Goal: Task Accomplishment & Management: Manage account settings

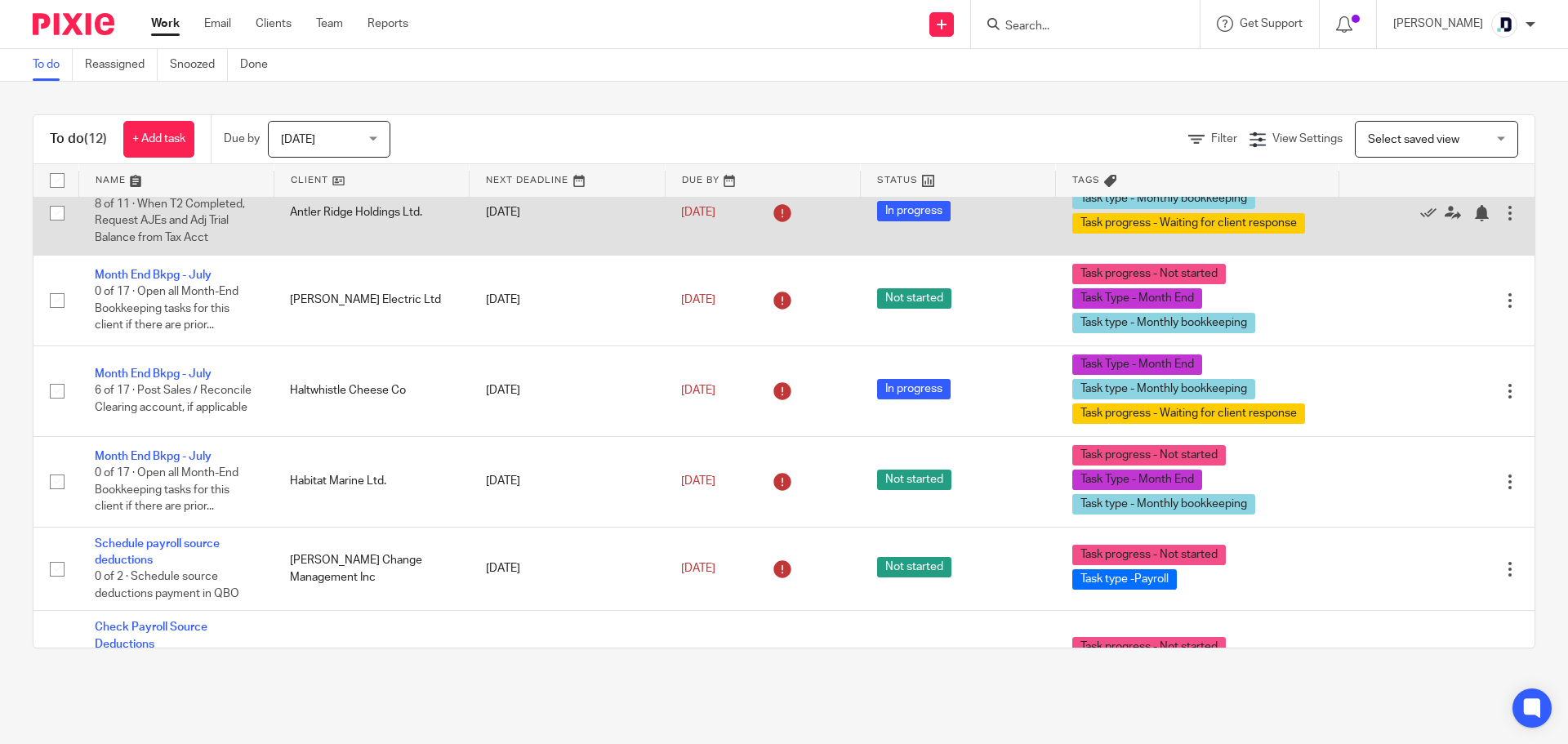
scroll to position [245, 0]
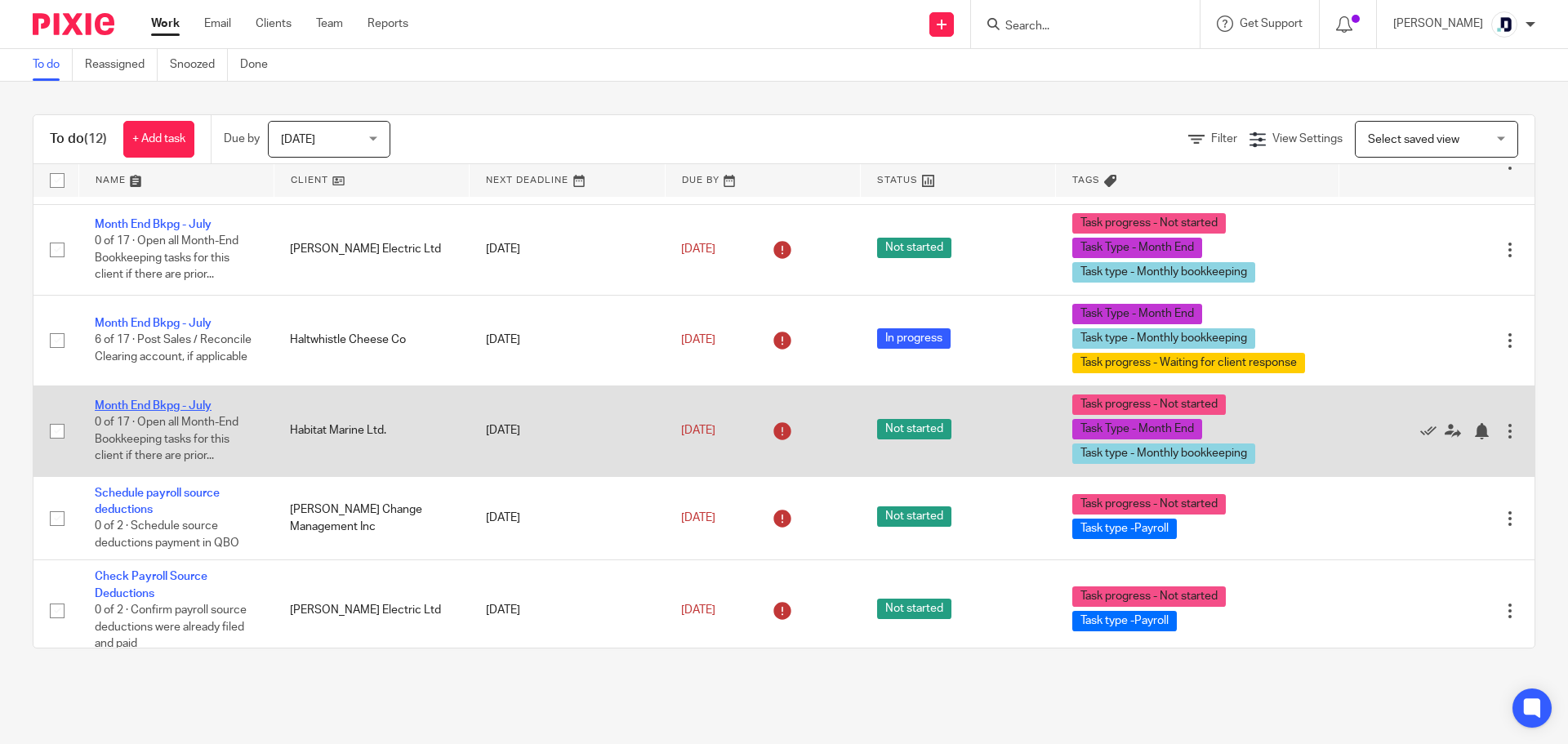
click at [186, 412] on link "Month End Bkpg - July" at bounding box center [153, 406] width 117 height 12
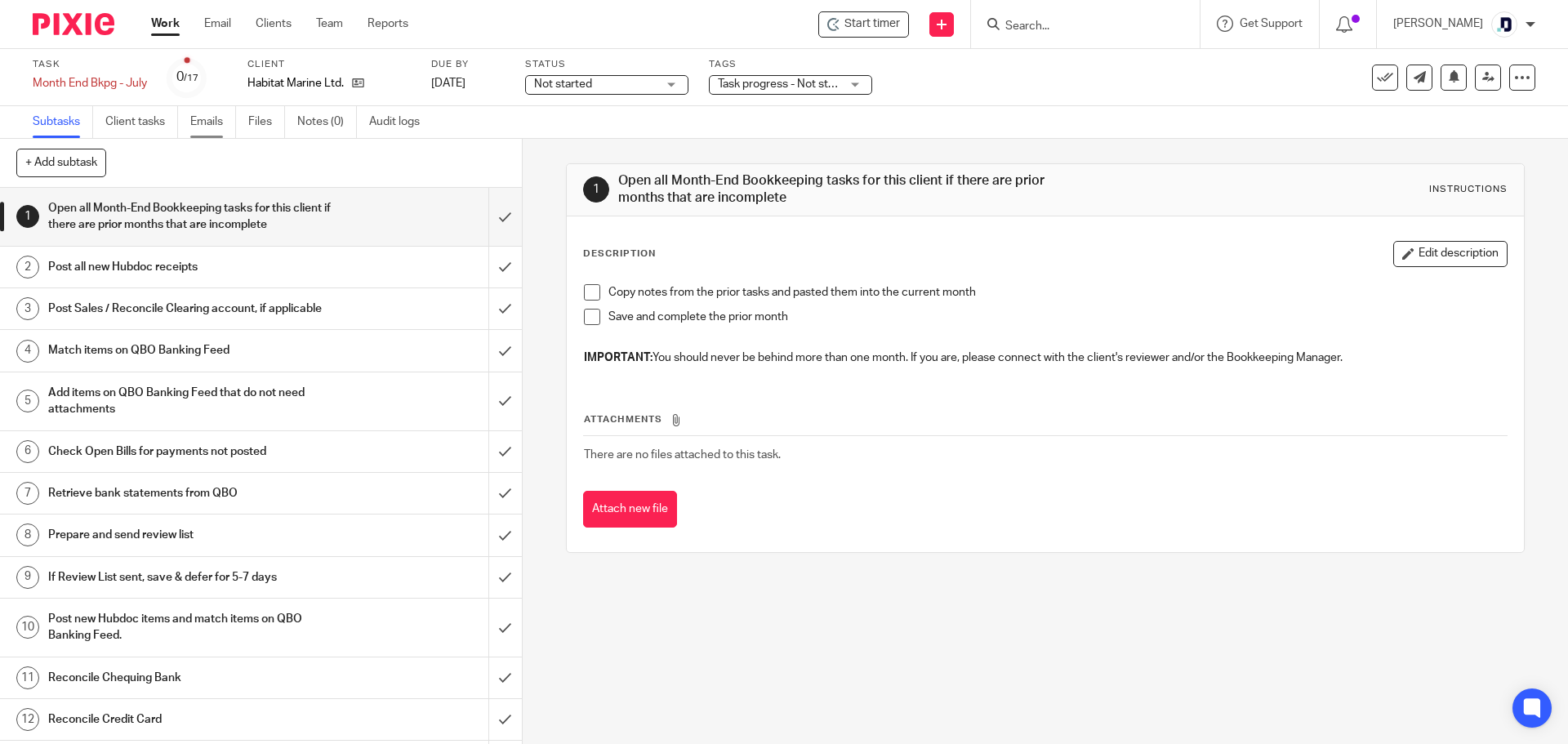
click at [198, 124] on link "Emails" at bounding box center [213, 122] width 46 height 32
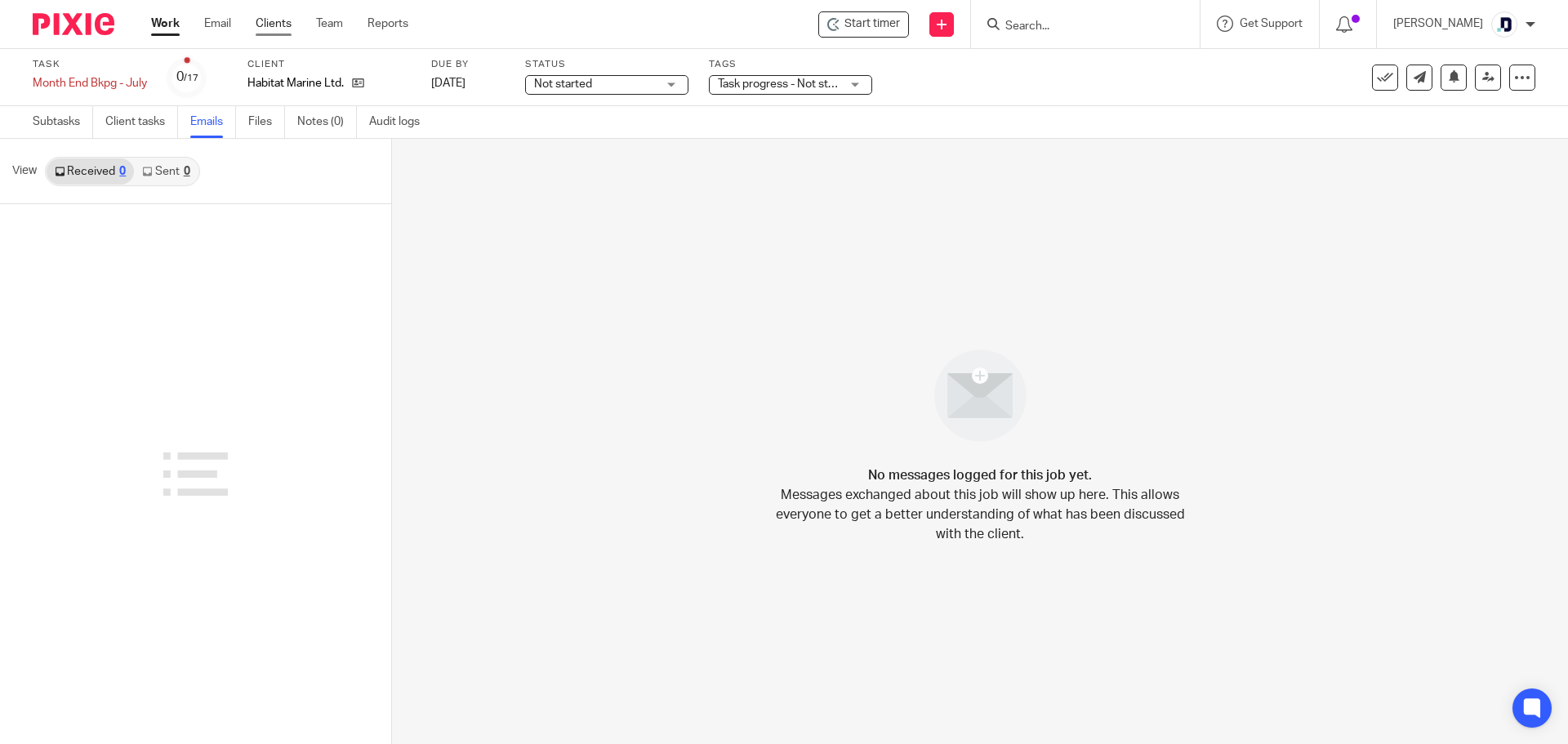
click at [279, 24] on link "Clients" at bounding box center [273, 23] width 36 height 17
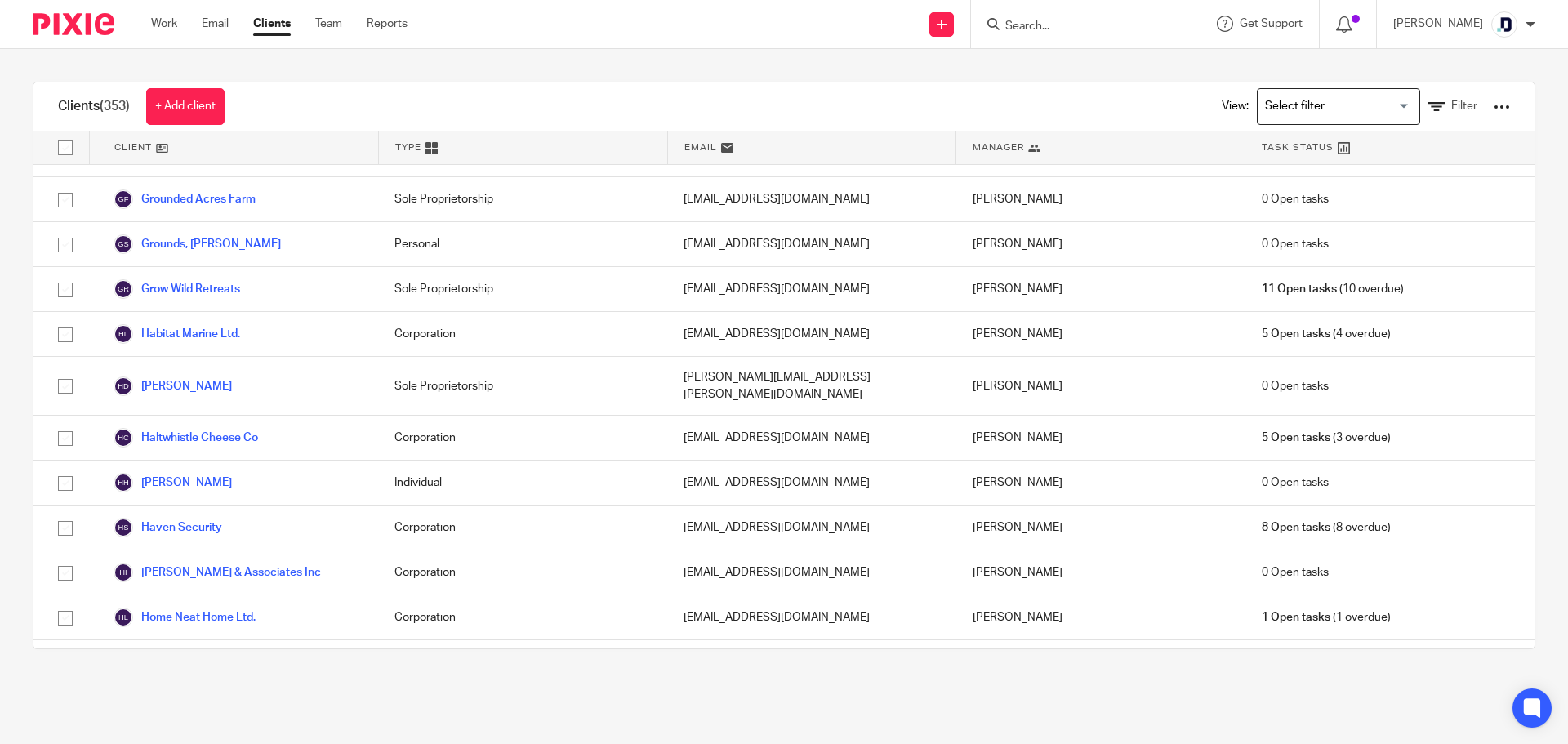
scroll to position [4085, 0]
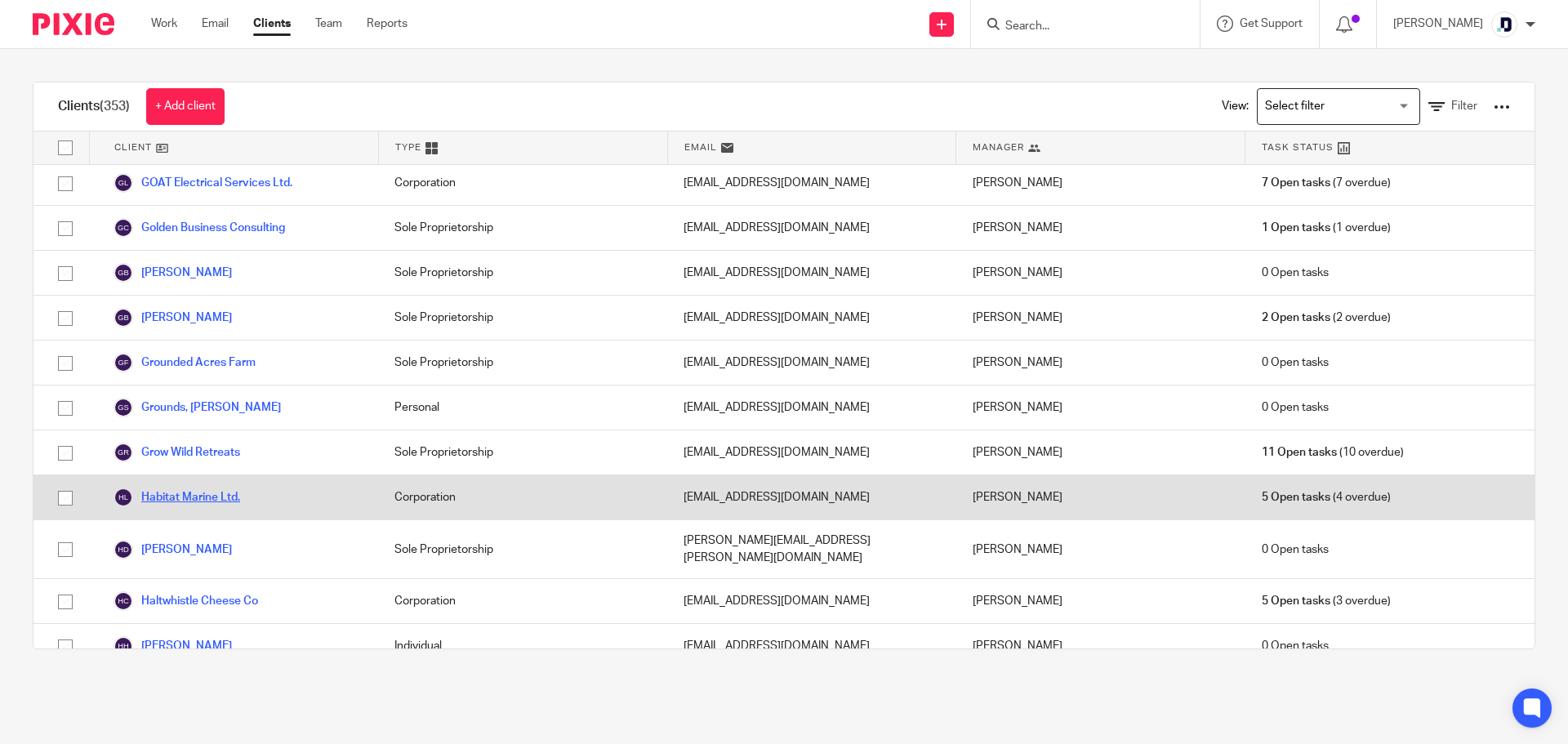
click at [225, 488] on link "Habitat Marine Ltd." at bounding box center [177, 498] width 127 height 20
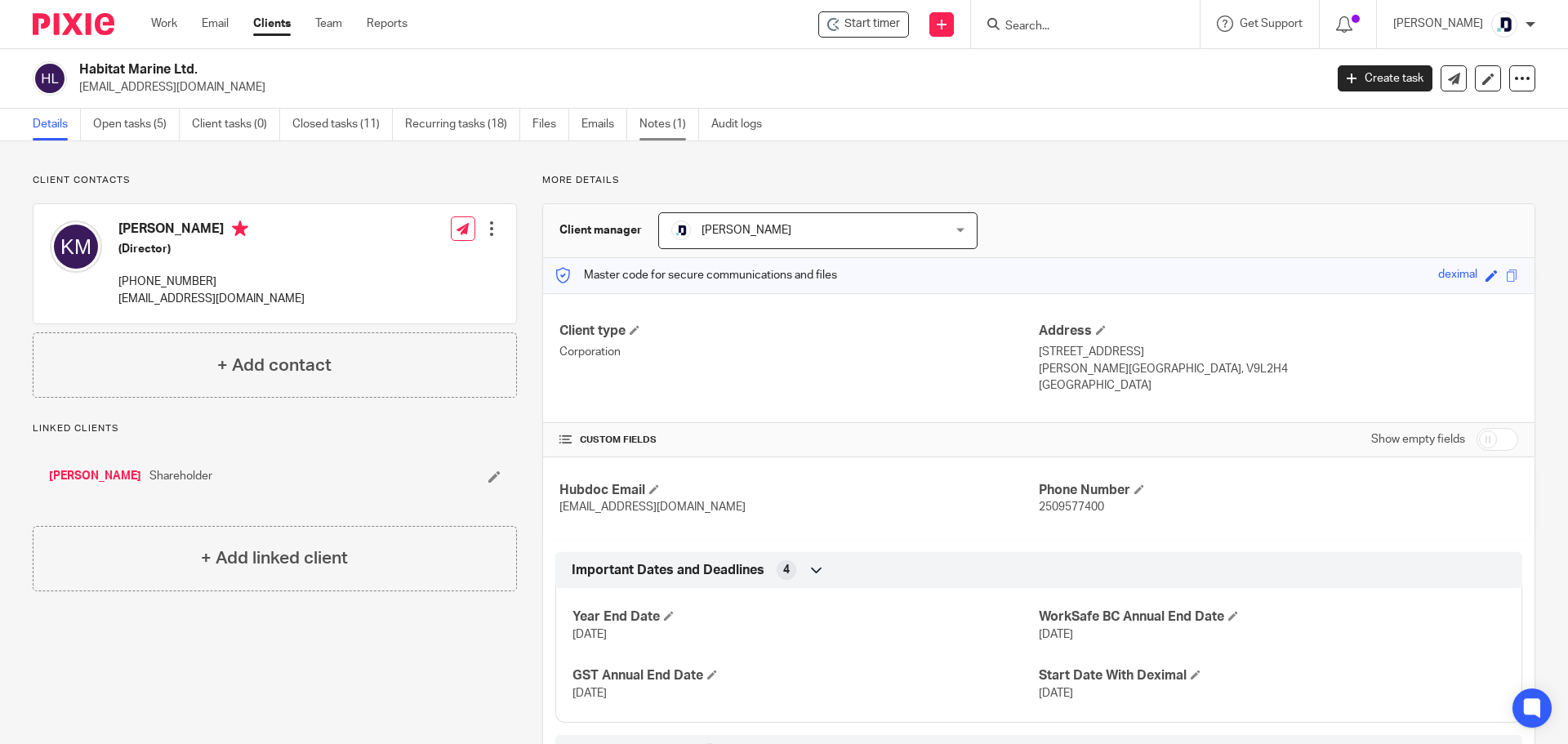
click at [678, 130] on link "Notes (1)" at bounding box center [669, 124] width 60 height 32
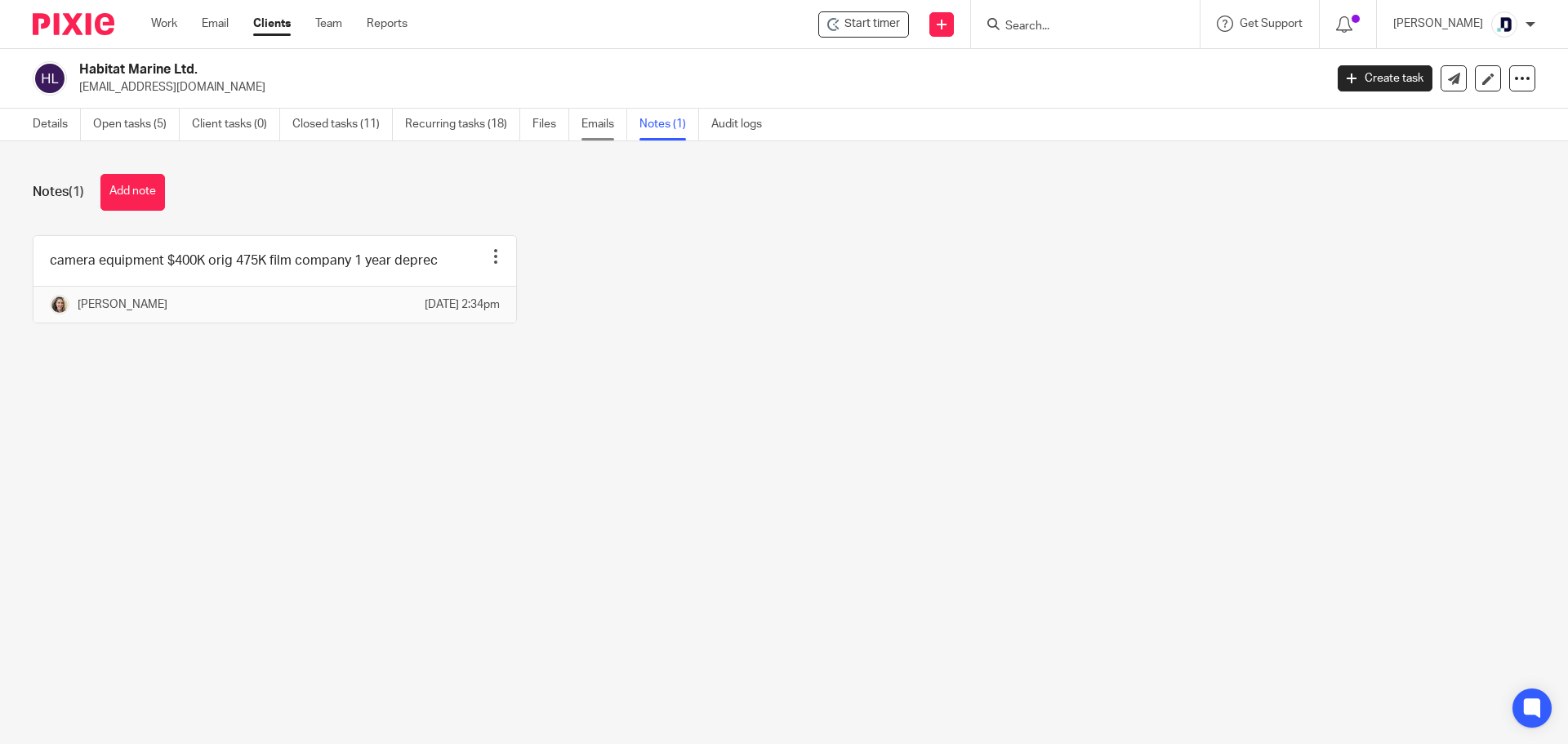
click at [592, 116] on link "Emails" at bounding box center [604, 124] width 46 height 32
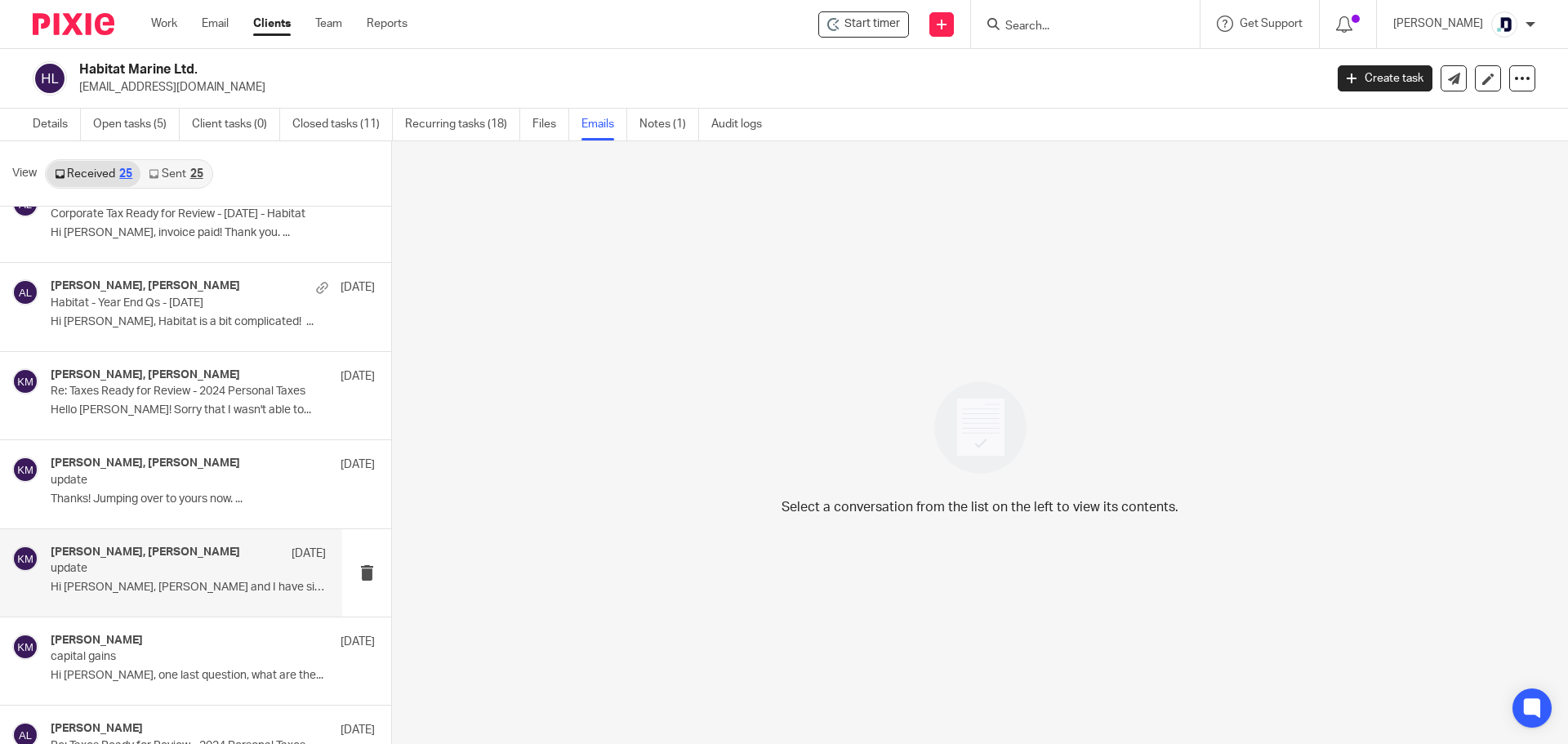
scroll to position [327, 0]
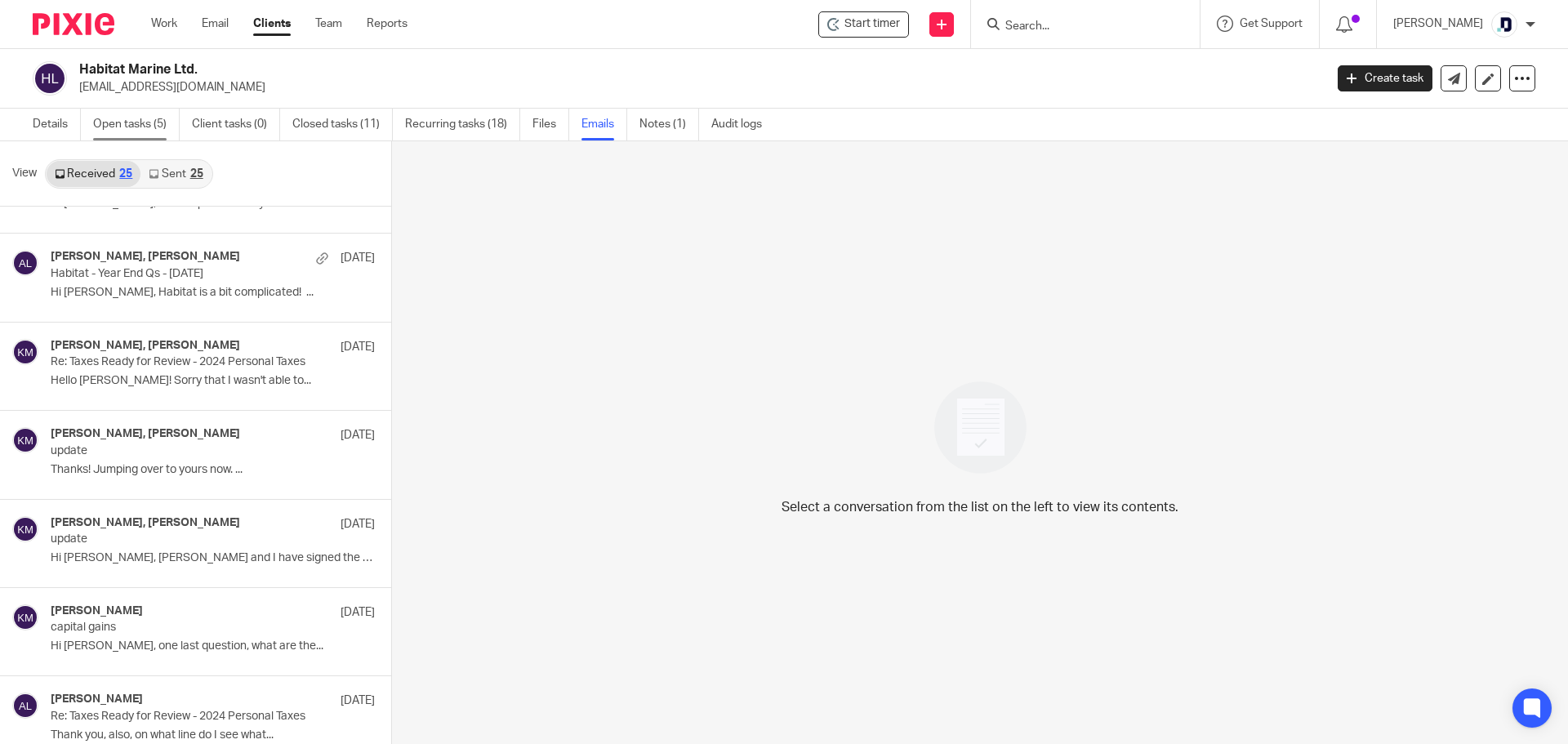
click at [161, 118] on link "Open tasks (5)" at bounding box center [136, 124] width 87 height 32
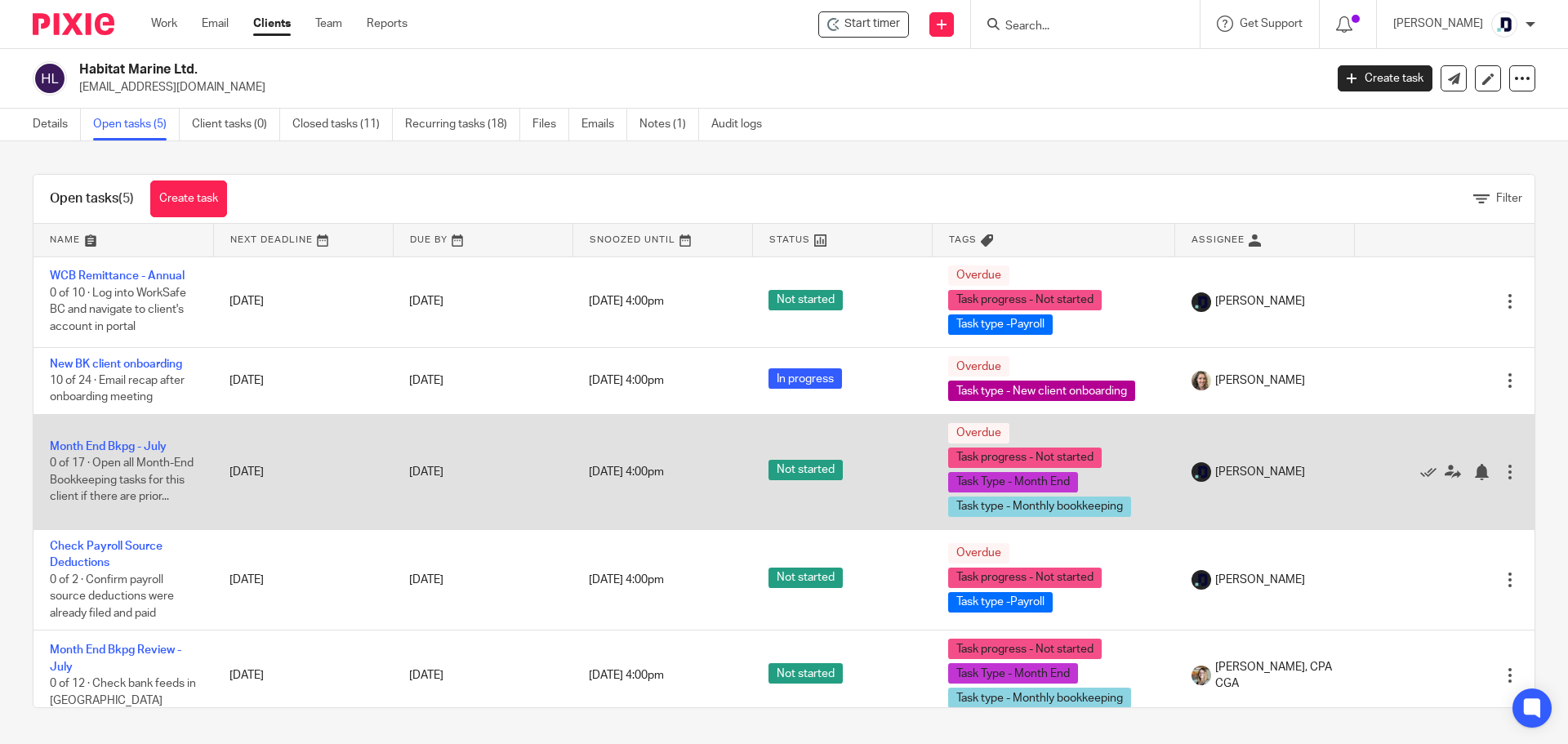
scroll to position [13, 0]
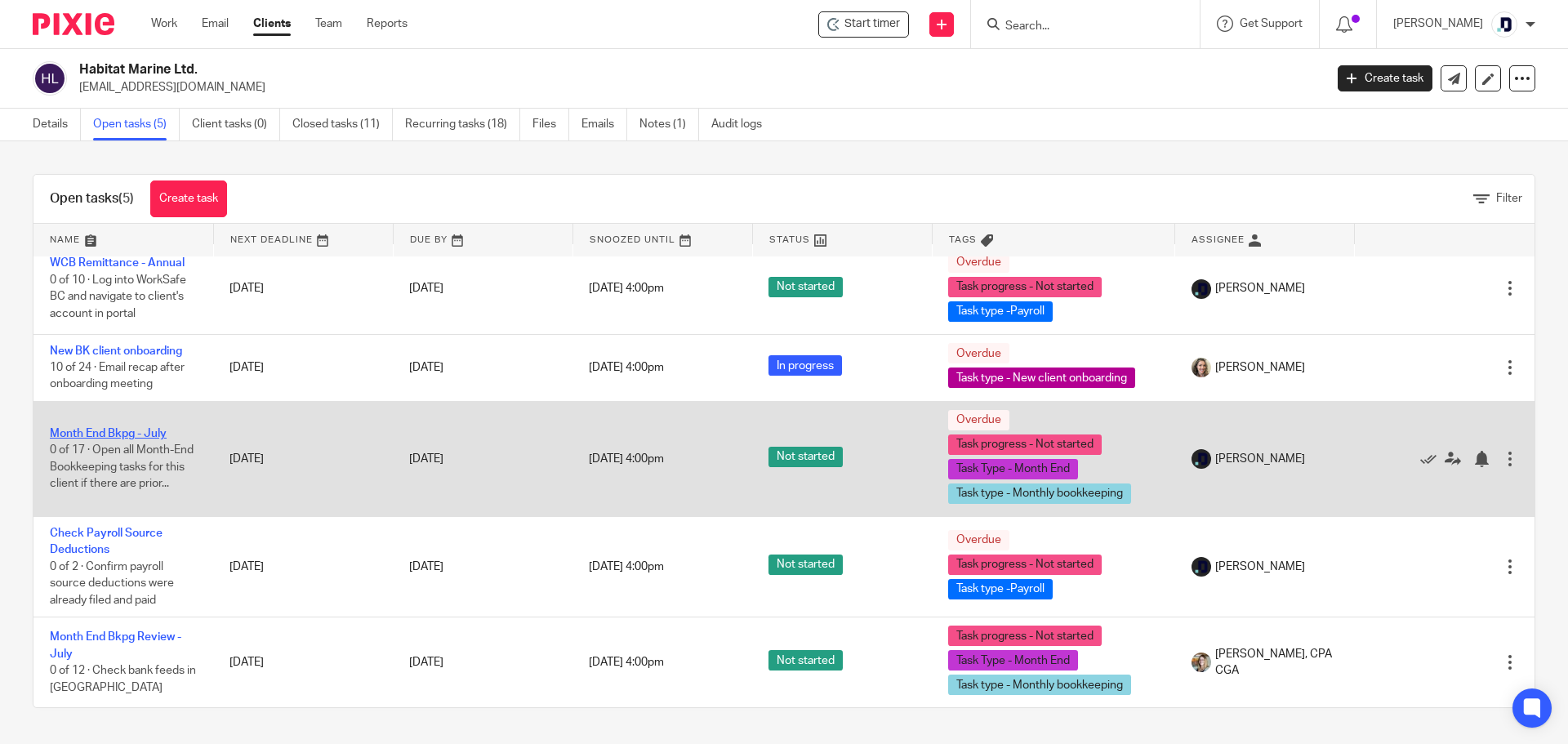
click at [152, 434] on link "Month End Bkpg - July" at bounding box center [108, 434] width 117 height 12
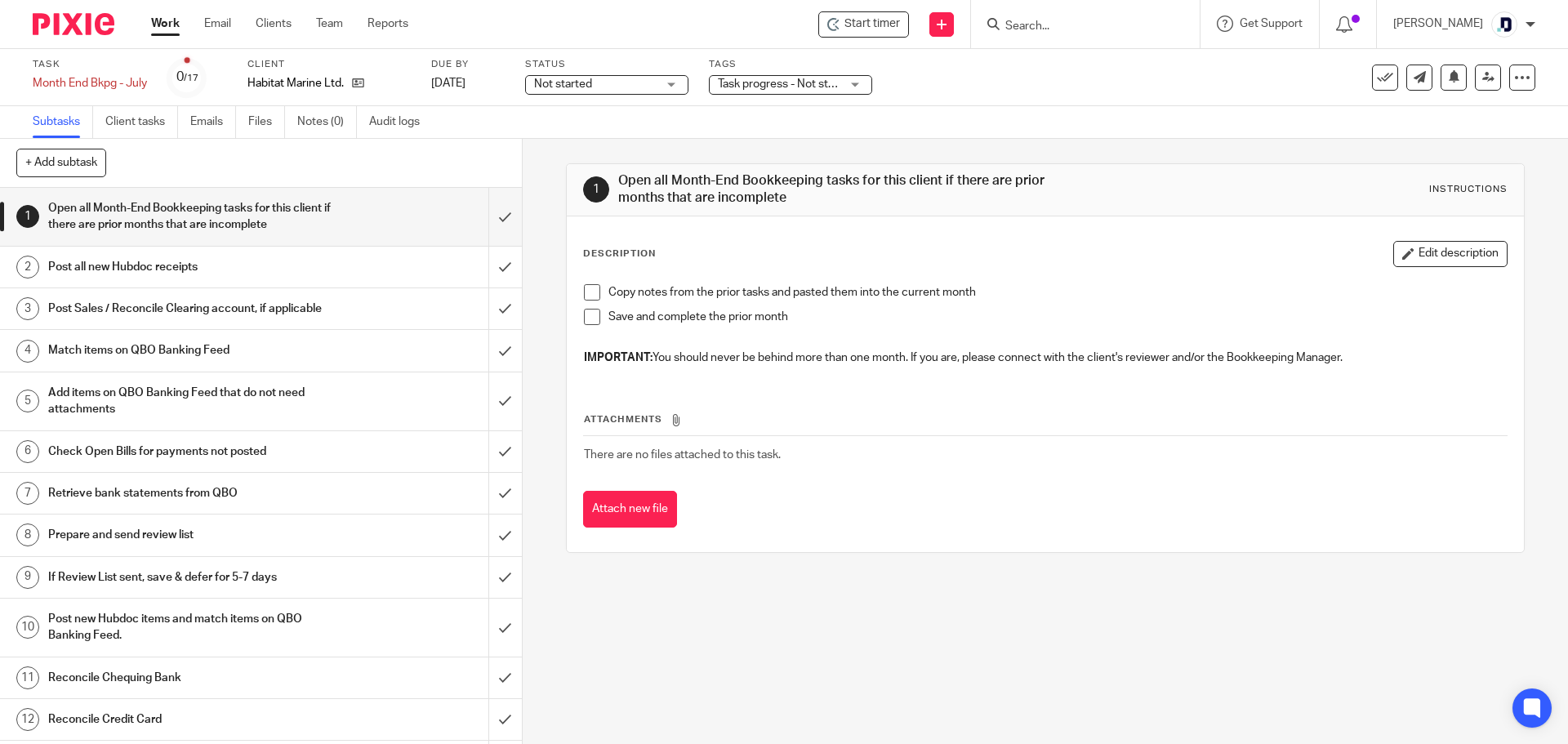
click at [588, 291] on span at bounding box center [592, 292] width 17 height 17
click at [586, 312] on span at bounding box center [592, 316] width 17 height 17
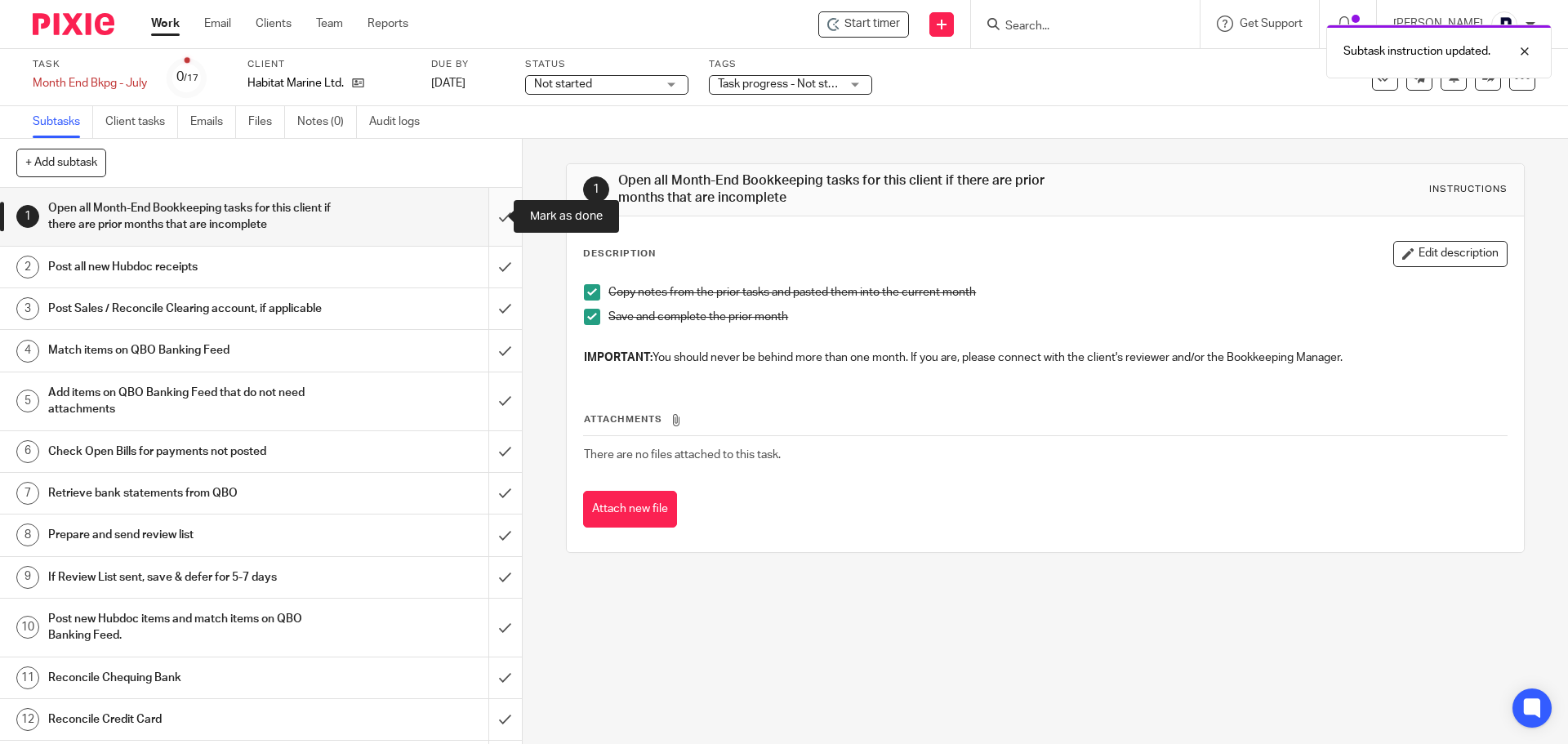
click at [492, 221] on input "submit" at bounding box center [261, 216] width 522 height 58
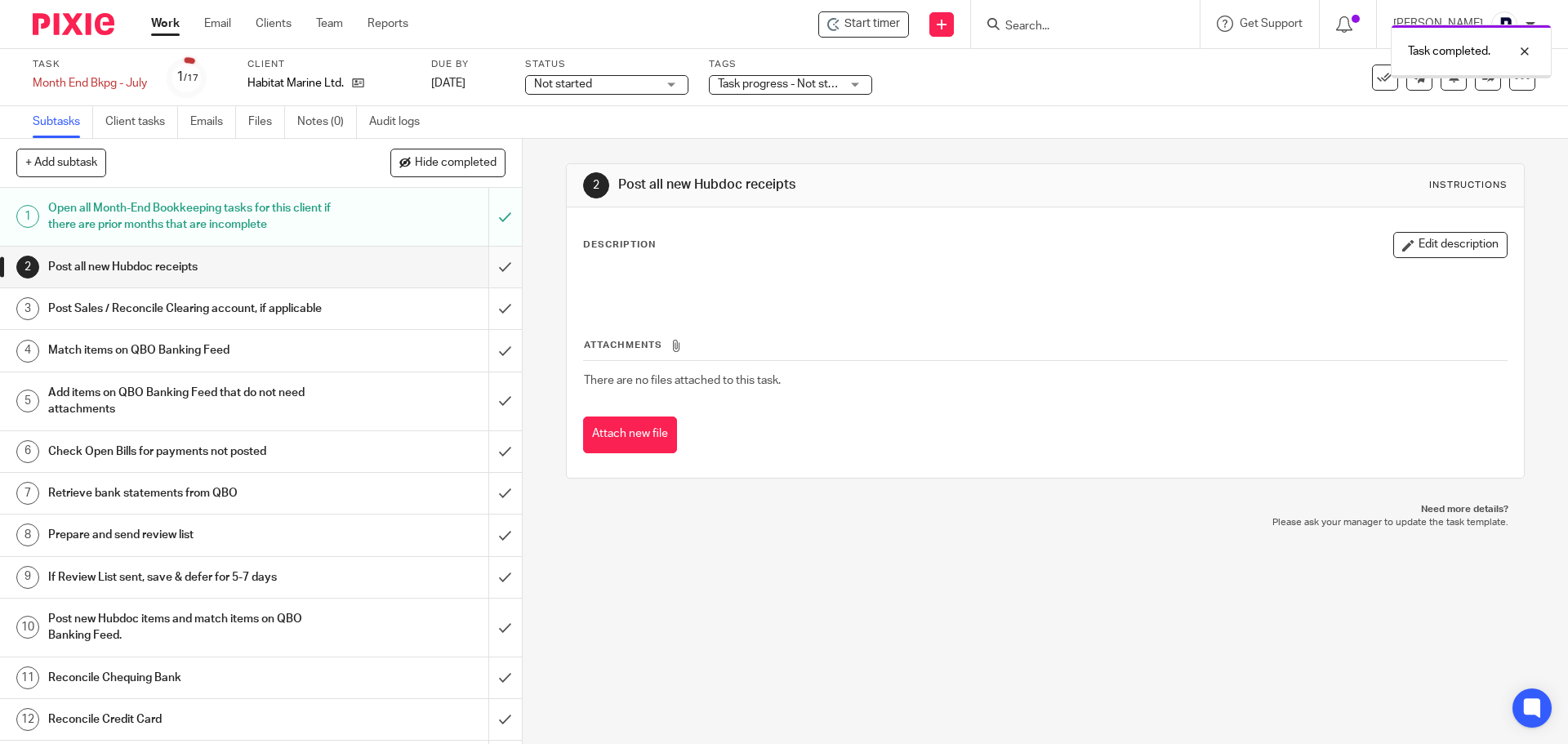
click at [488, 267] on input "submit" at bounding box center [261, 268] width 522 height 41
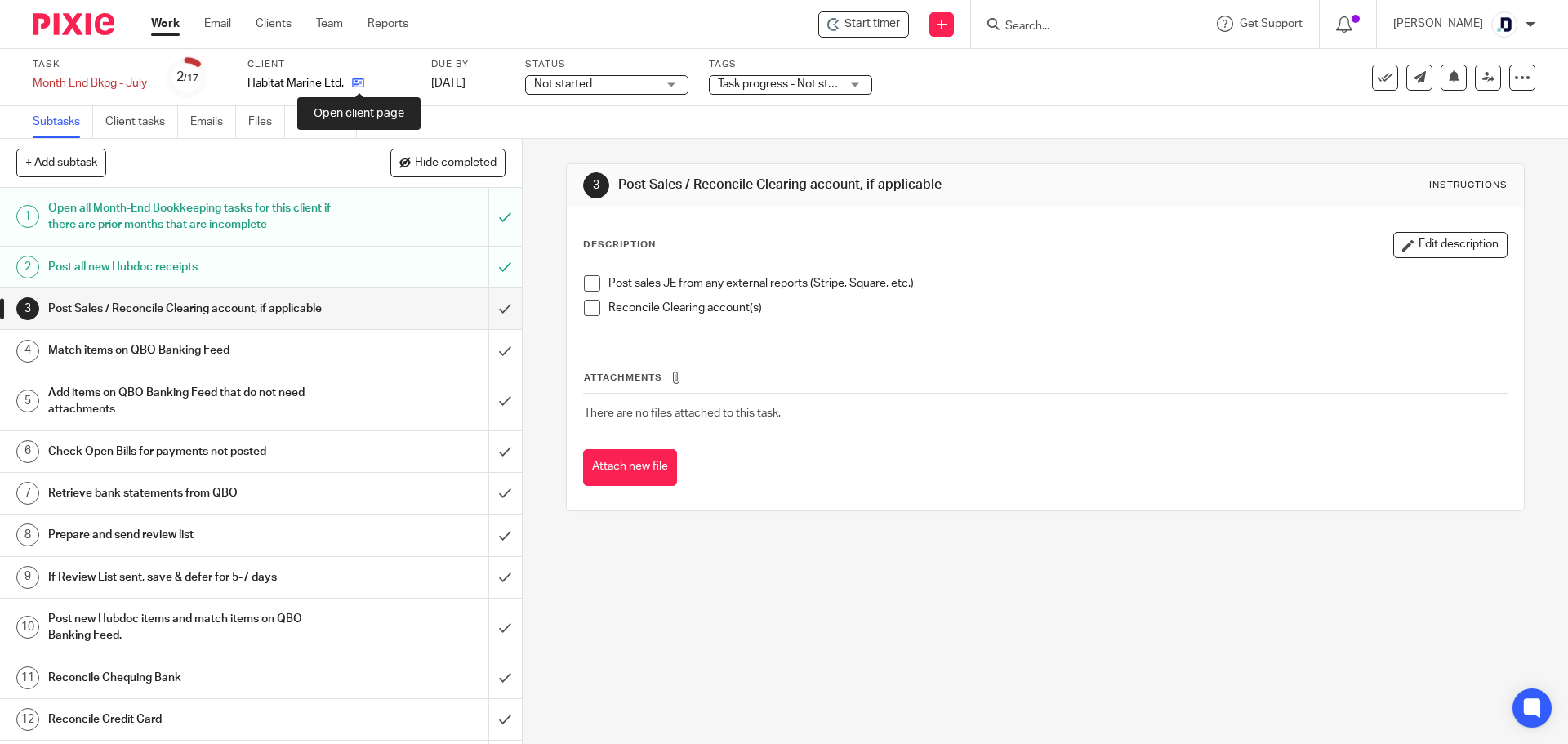
click at [354, 78] on icon at bounding box center [358, 83] width 13 height 13
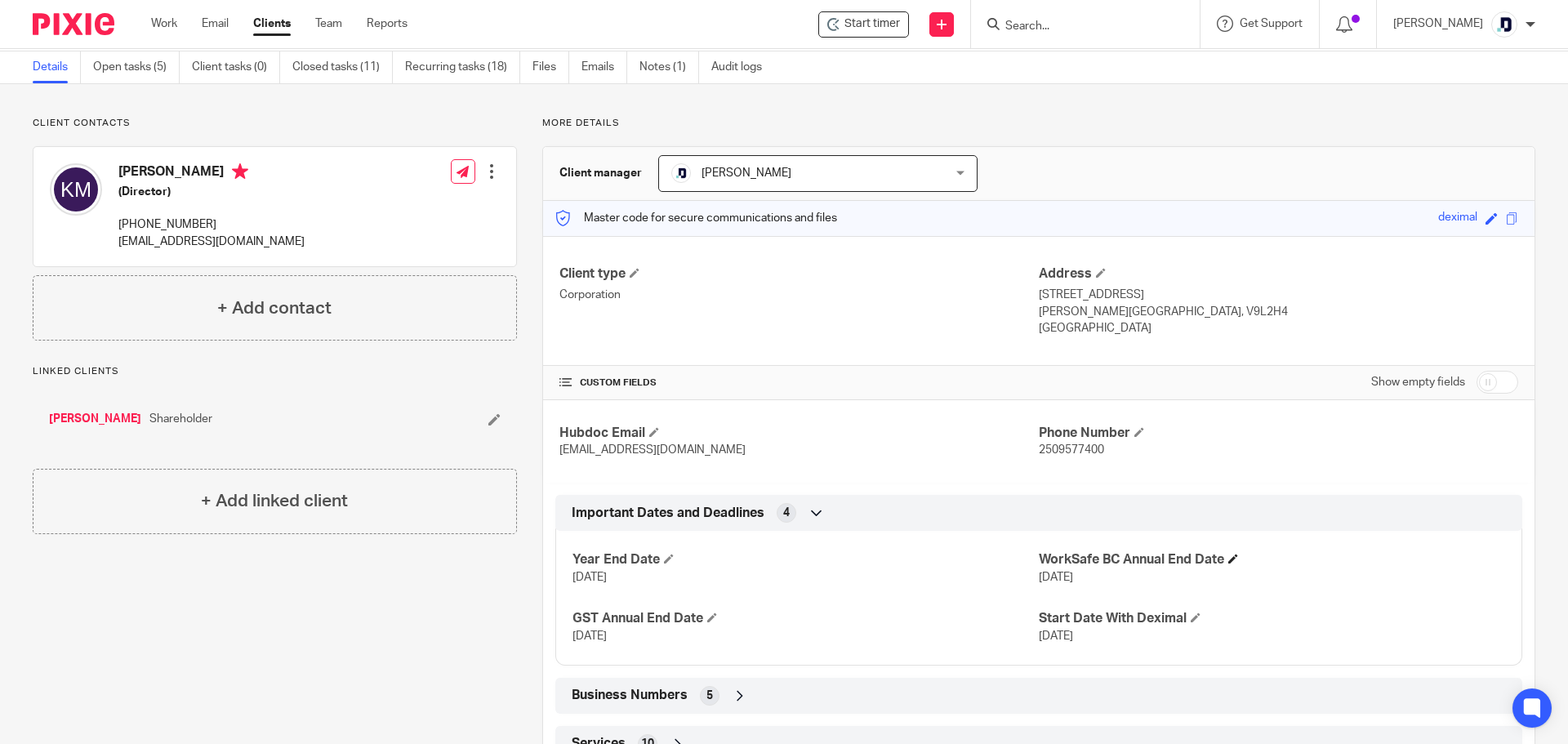
scroll to position [169, 0]
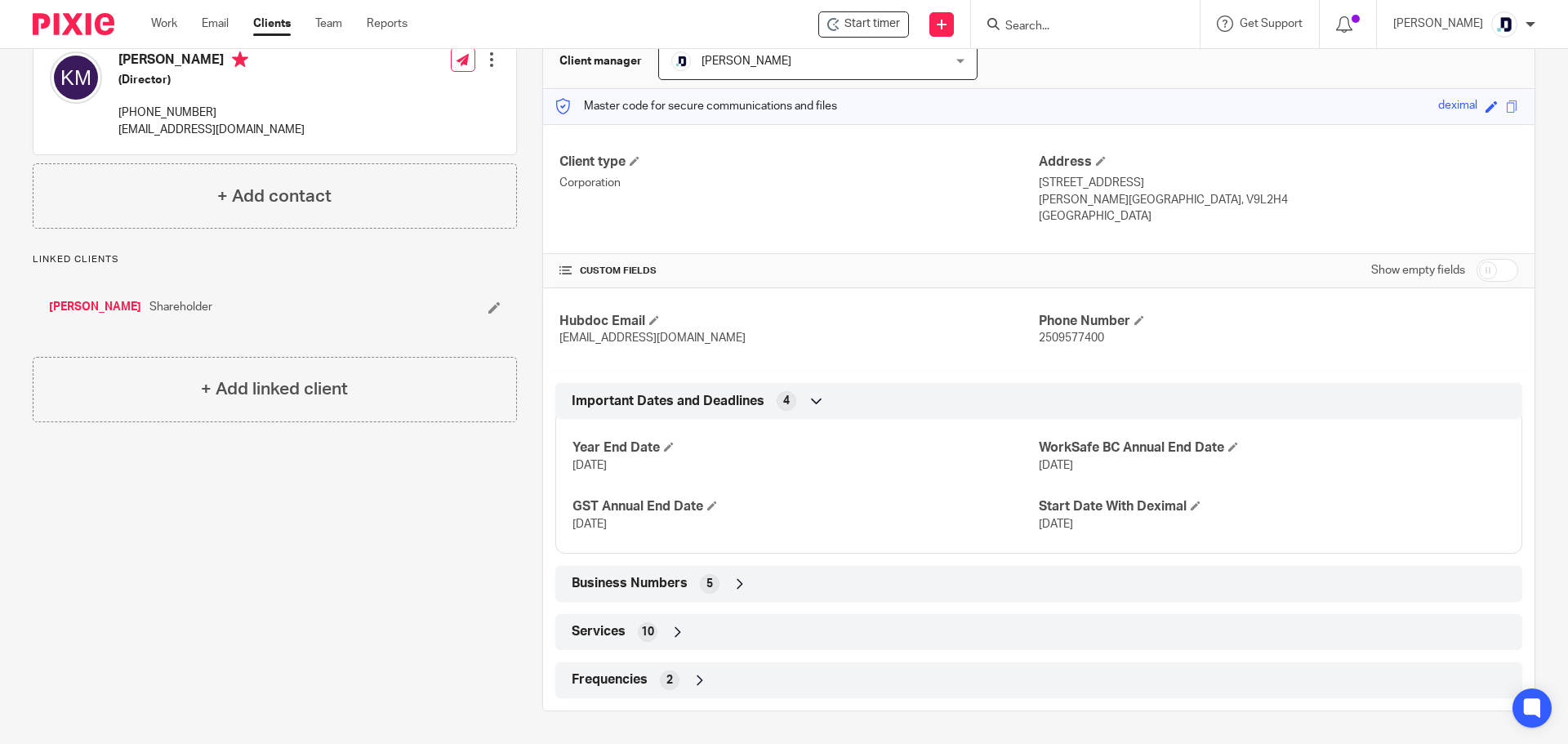
click at [740, 583] on icon at bounding box center [740, 584] width 17 height 17
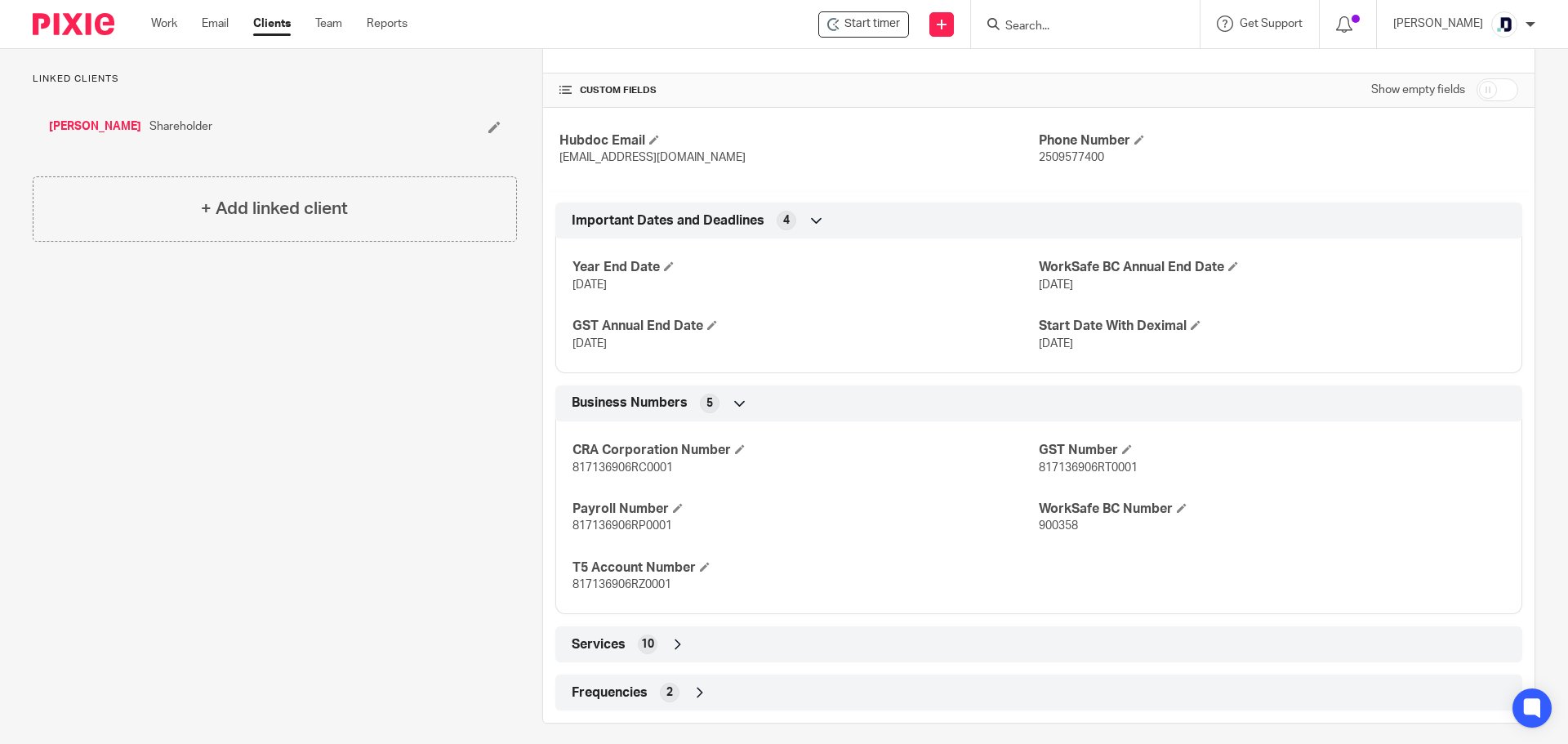
scroll to position [362, 0]
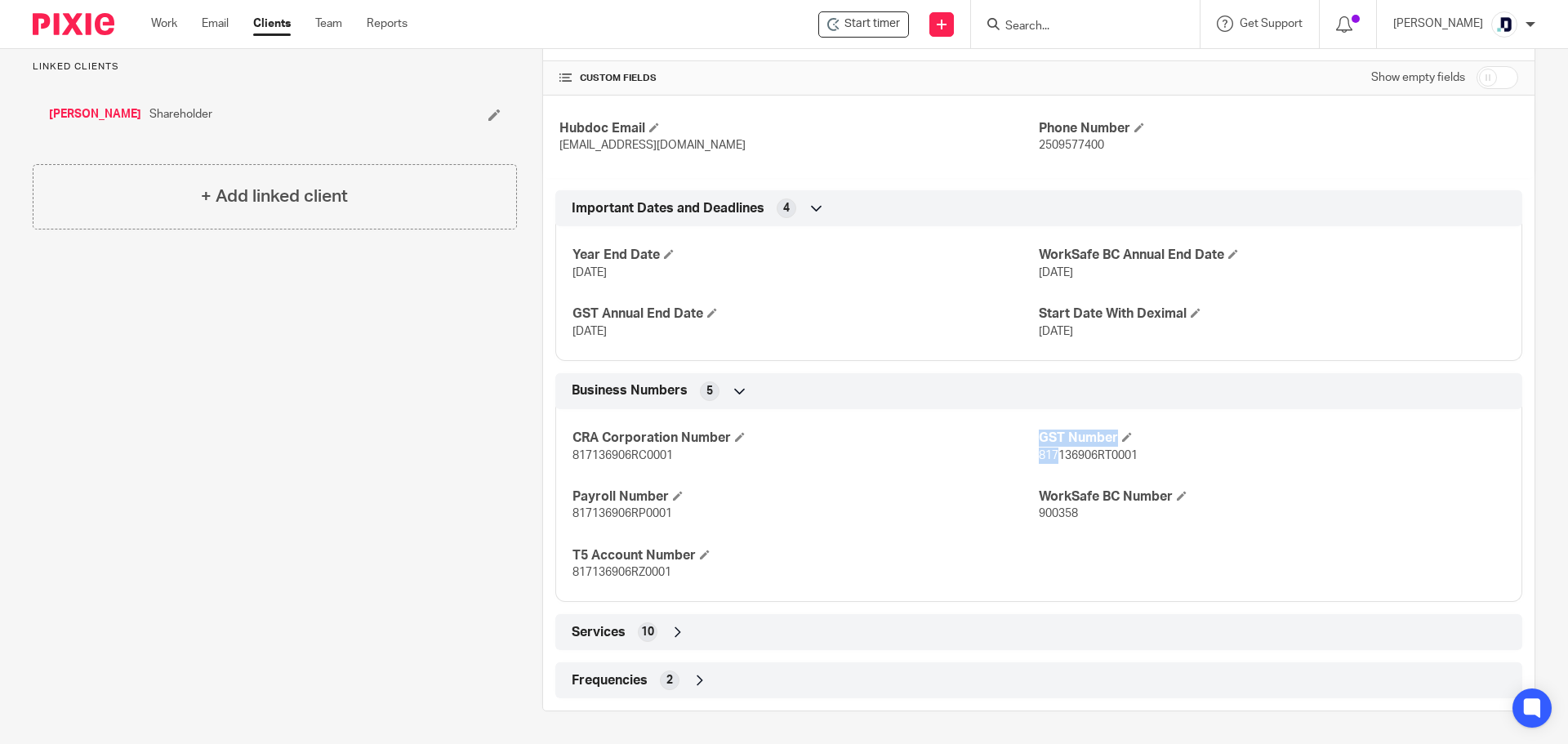
drag, startPoint x: 1026, startPoint y: 455, endPoint x: 1052, endPoint y: 456, distance: 26.0
click at [1052, 456] on div "CRA Corporation Number 817136906RC0001 GST Number 817136906RT0001 Payroll Numbe…" at bounding box center [1039, 500] width 968 height 205
click at [1036, 473] on div "CRA Corporation Number 817136906RC0001 GST Number 817136906RT0001 Payroll Numbe…" at bounding box center [1039, 500] width 968 height 205
drag, startPoint x: 1033, startPoint y: 455, endPoint x: 1091, endPoint y: 458, distance: 58.1
click at [1091, 458] on span "817136906RT0001" at bounding box center [1088, 456] width 99 height 12
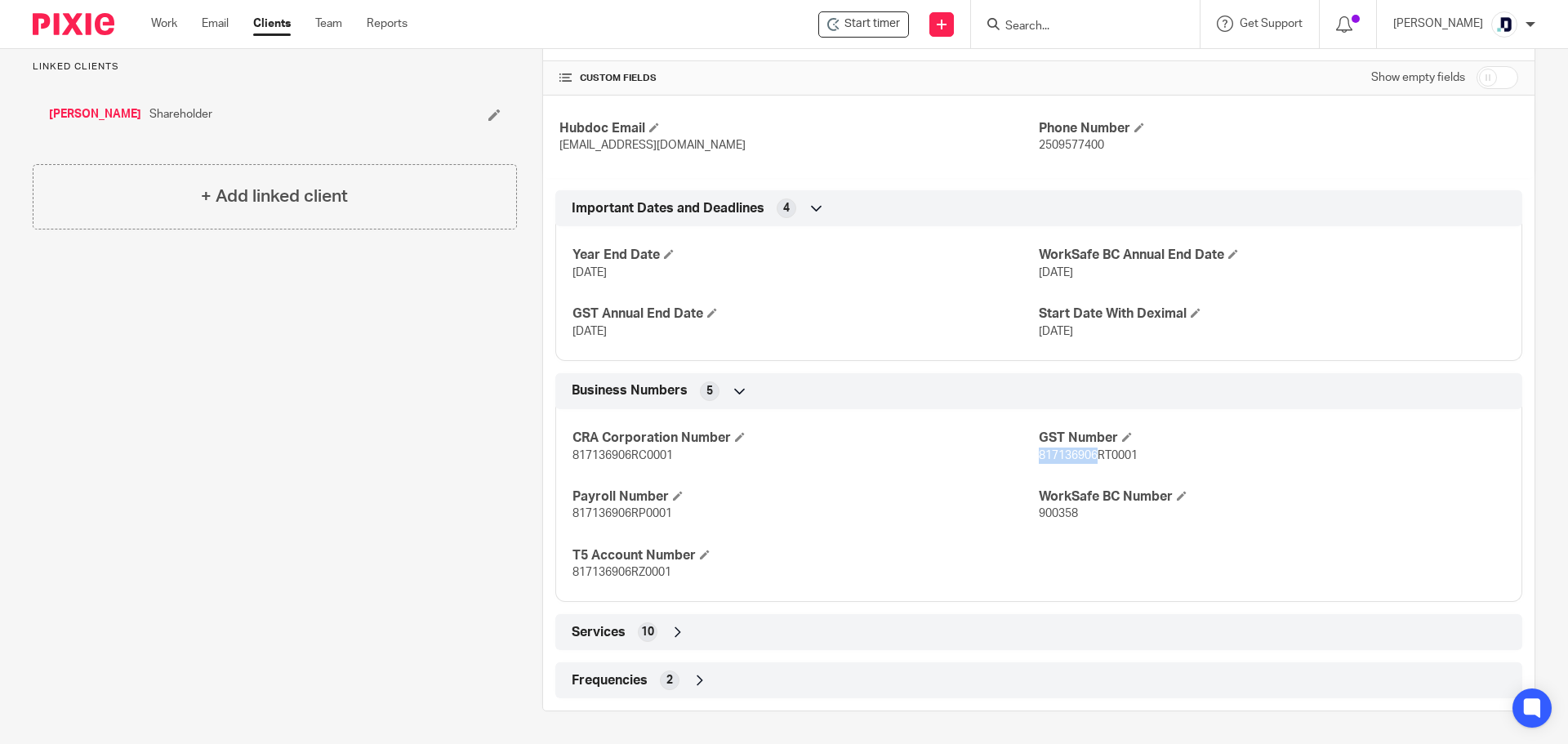
copy span "817136906"
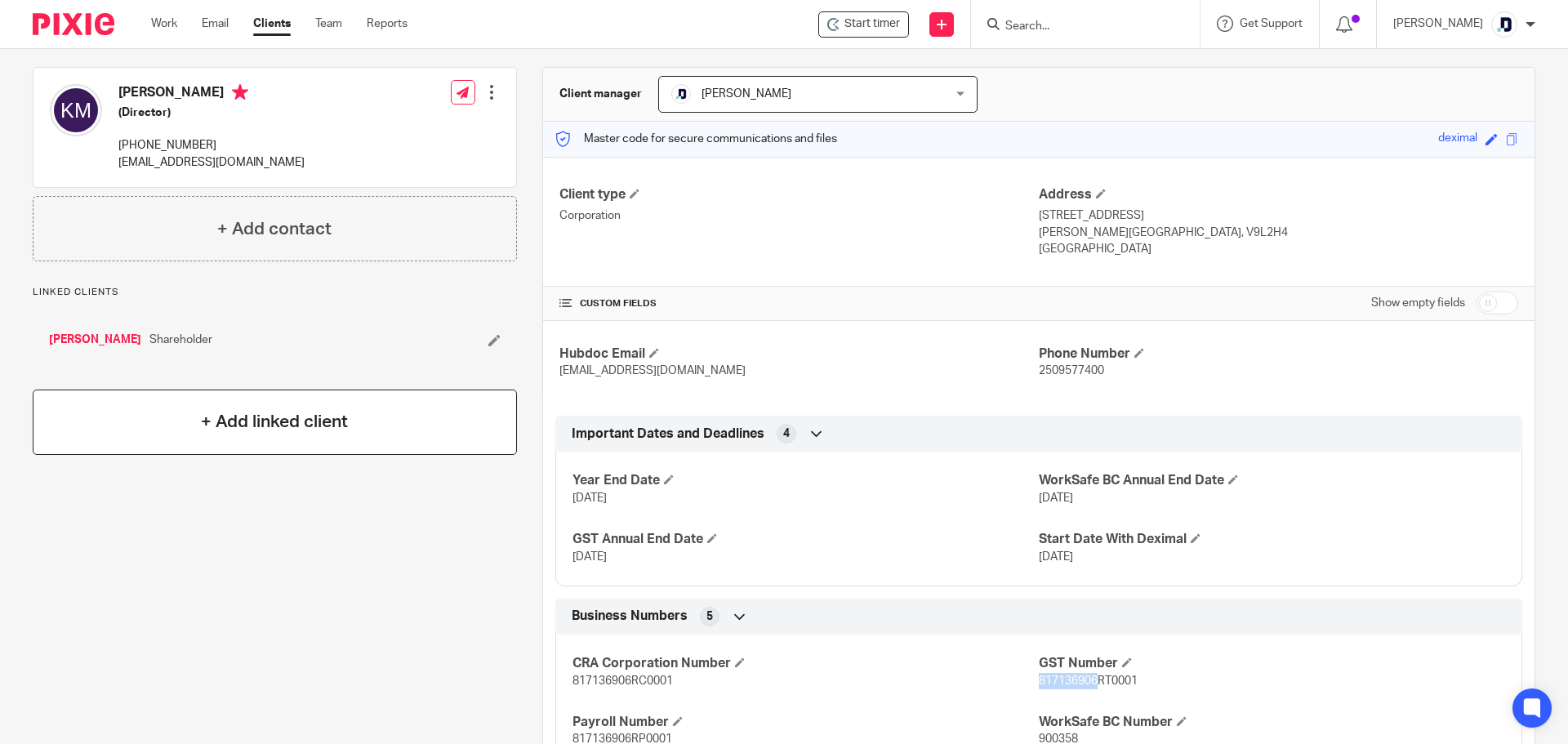
scroll to position [117, 0]
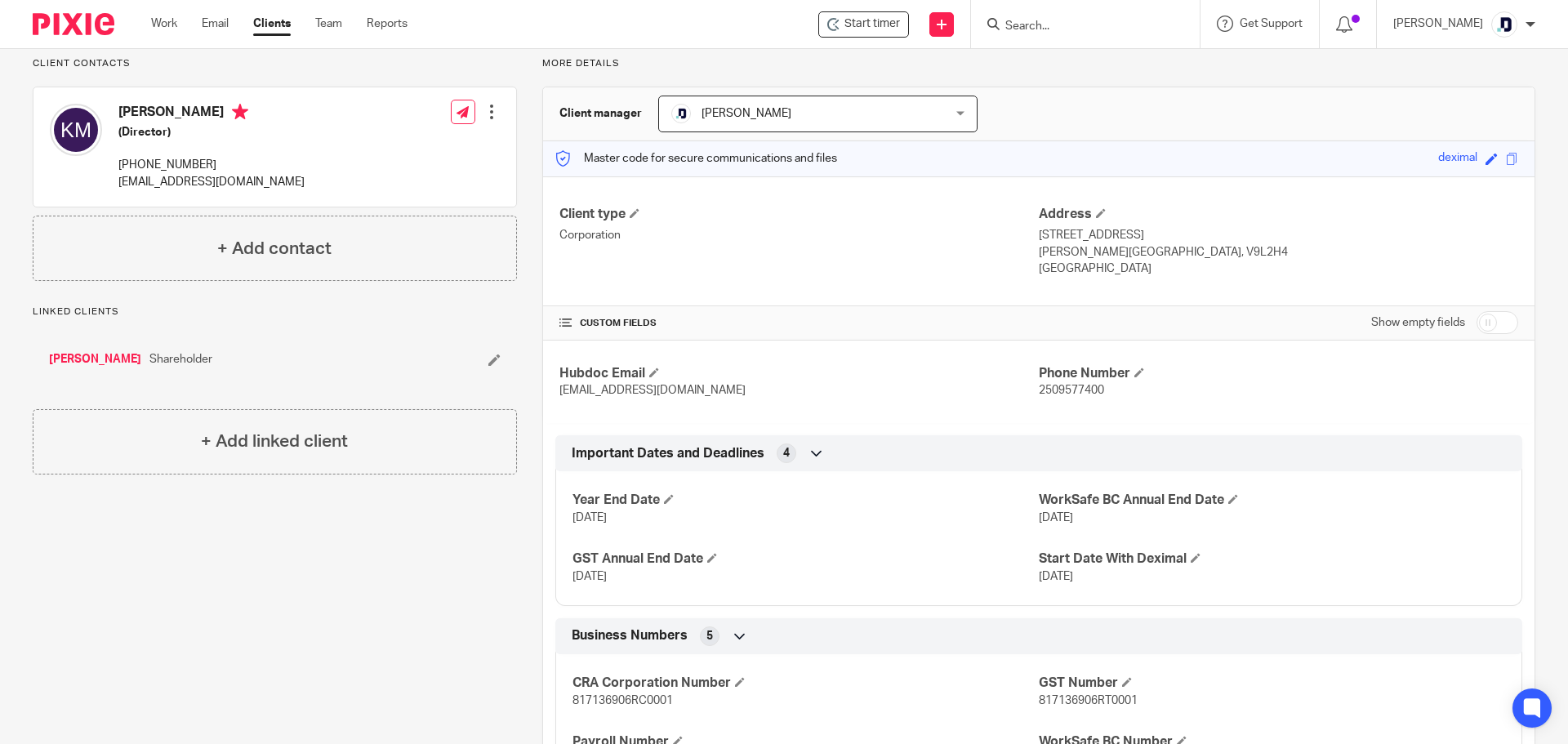
click at [463, 539] on div "Client contacts [PERSON_NAME] (Director) [PHONE_NUMBER] [EMAIL_ADDRESS][DOMAIN_…" at bounding box center [263, 507] width 510 height 899
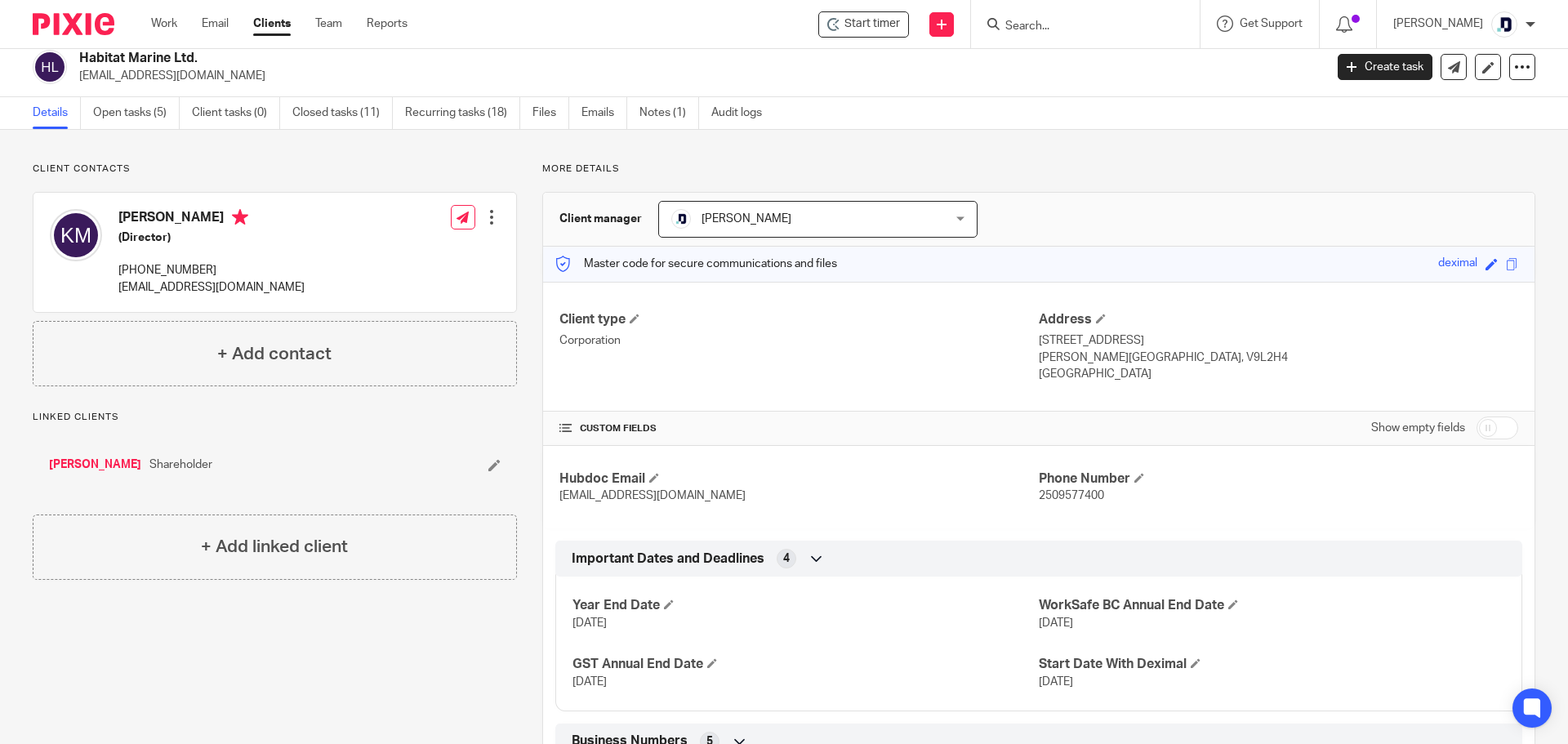
scroll to position [0, 0]
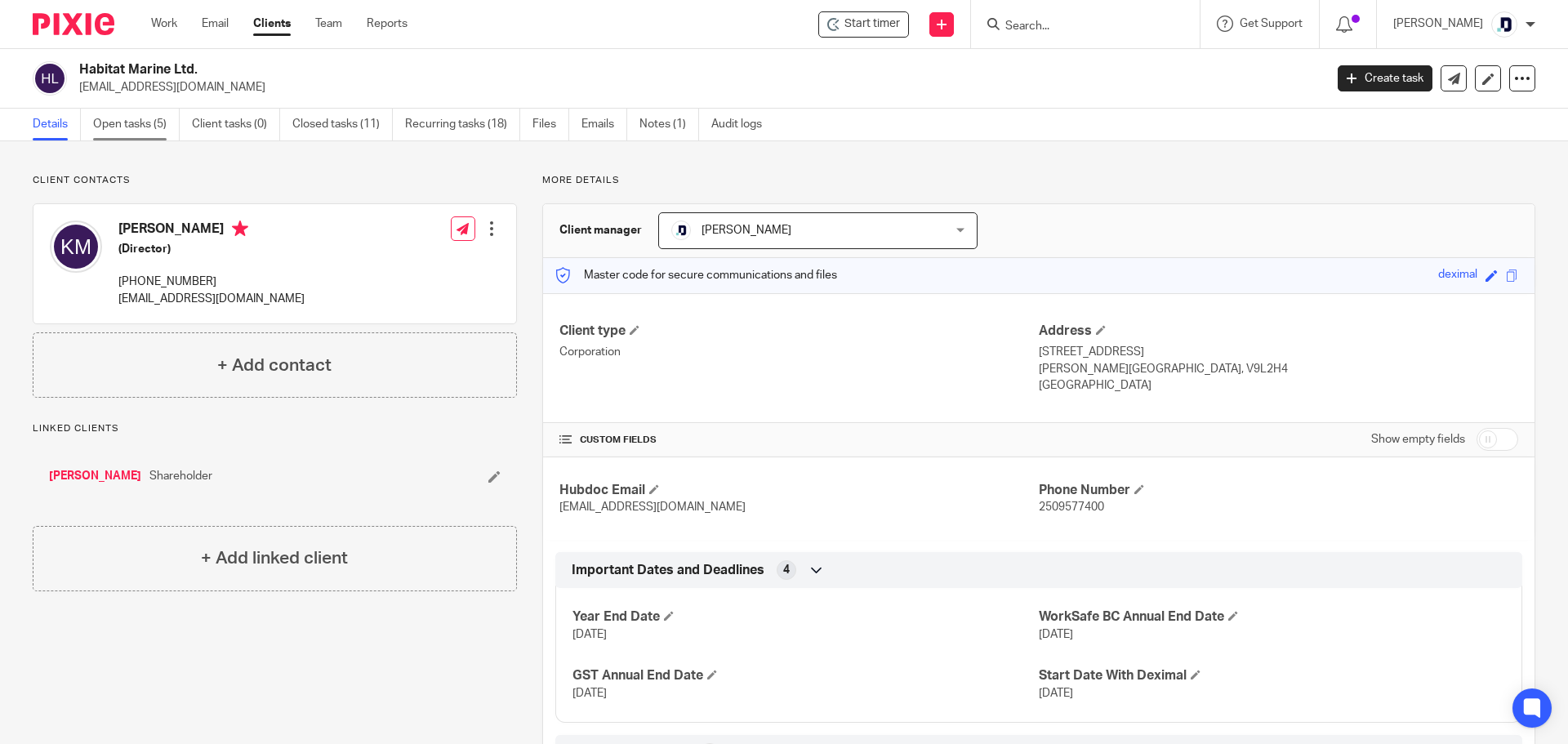
click at [132, 123] on link "Open tasks (5)" at bounding box center [136, 124] width 87 height 32
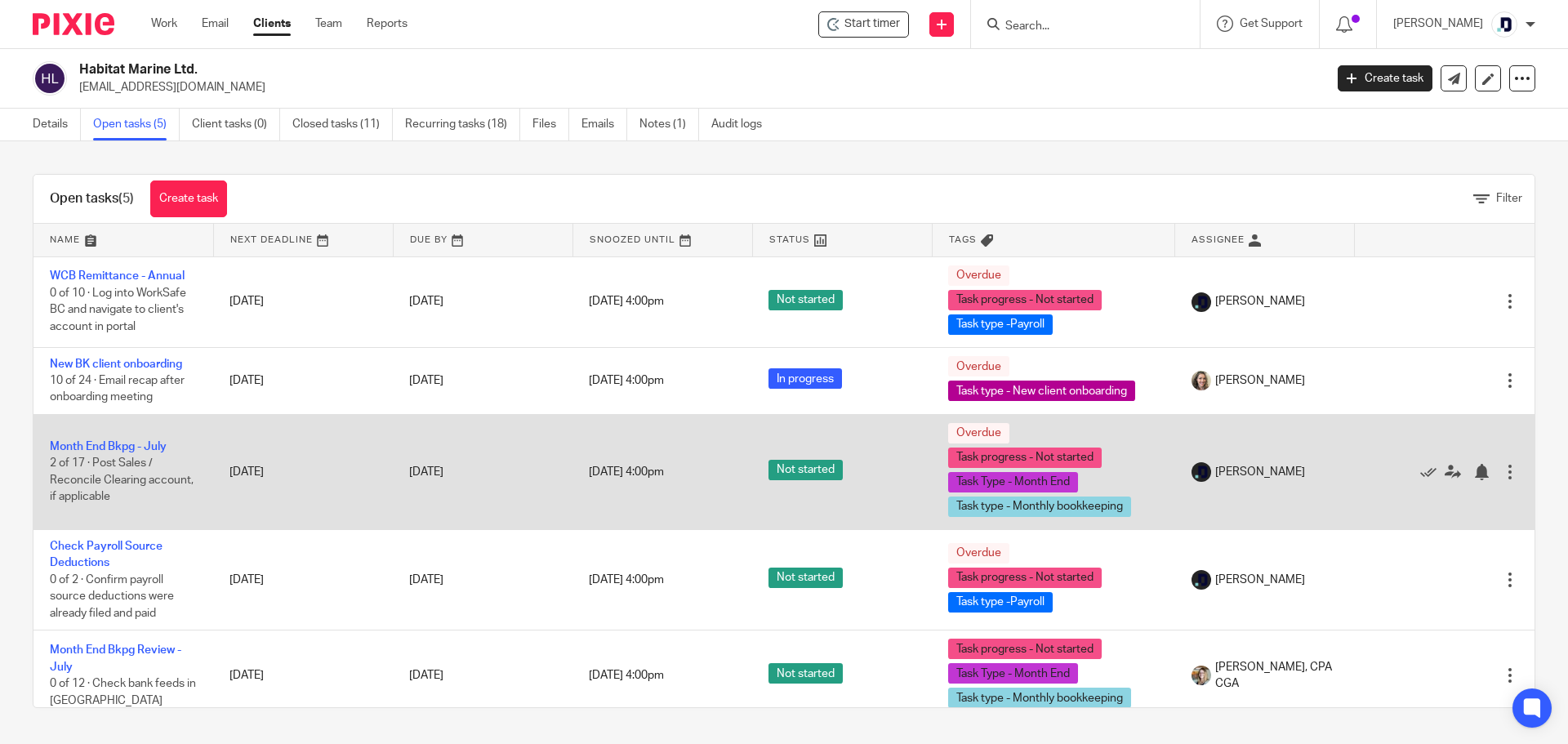
click at [138, 439] on td "Month End Bkpg - [DATE] of 17 · Post Sales / Reconcile Clearing account, if app…" at bounding box center [123, 472] width 180 height 115
click at [143, 449] on link "Month End Bkpg - July" at bounding box center [108, 447] width 117 height 12
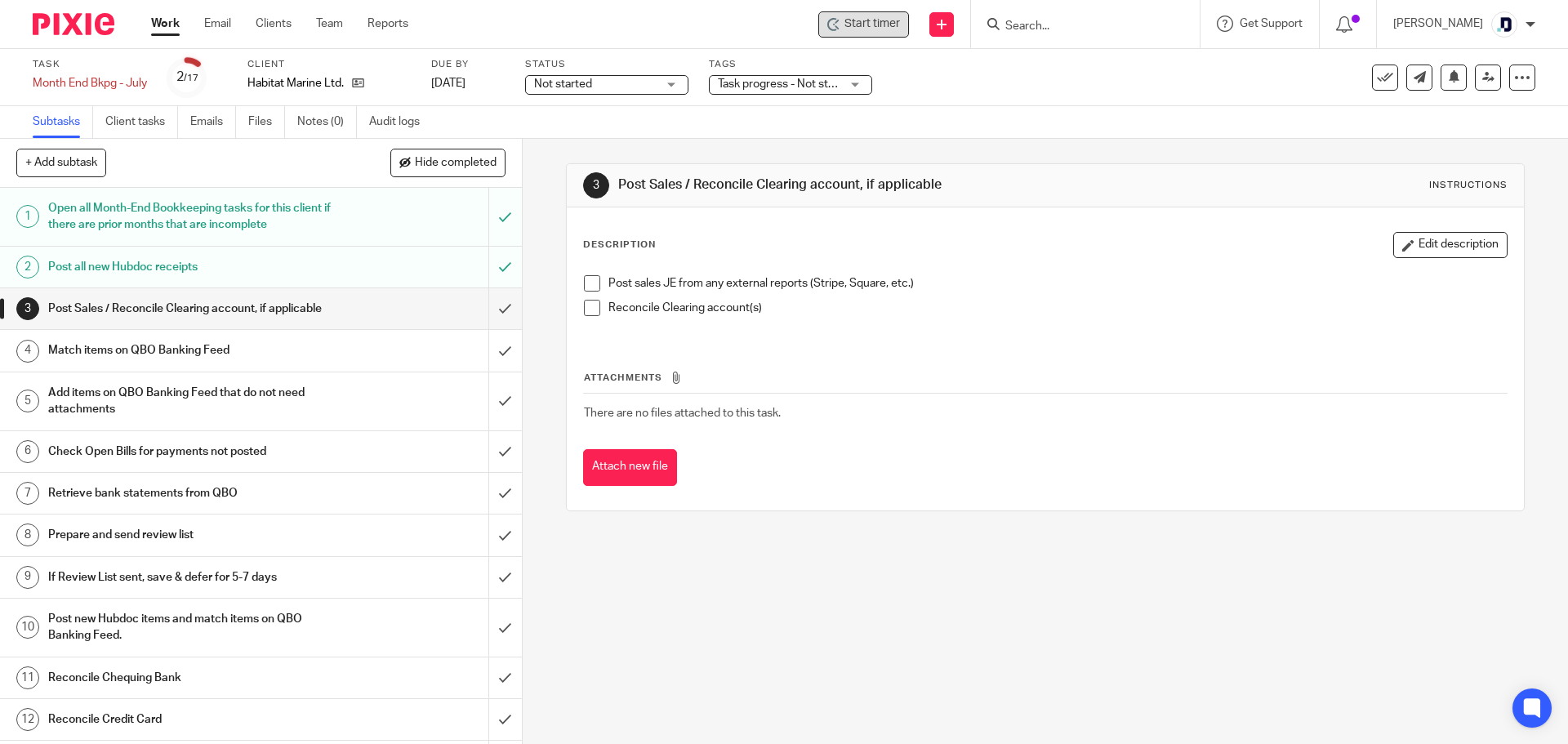
click at [845, 28] on span "Start timer" at bounding box center [872, 24] width 56 height 18
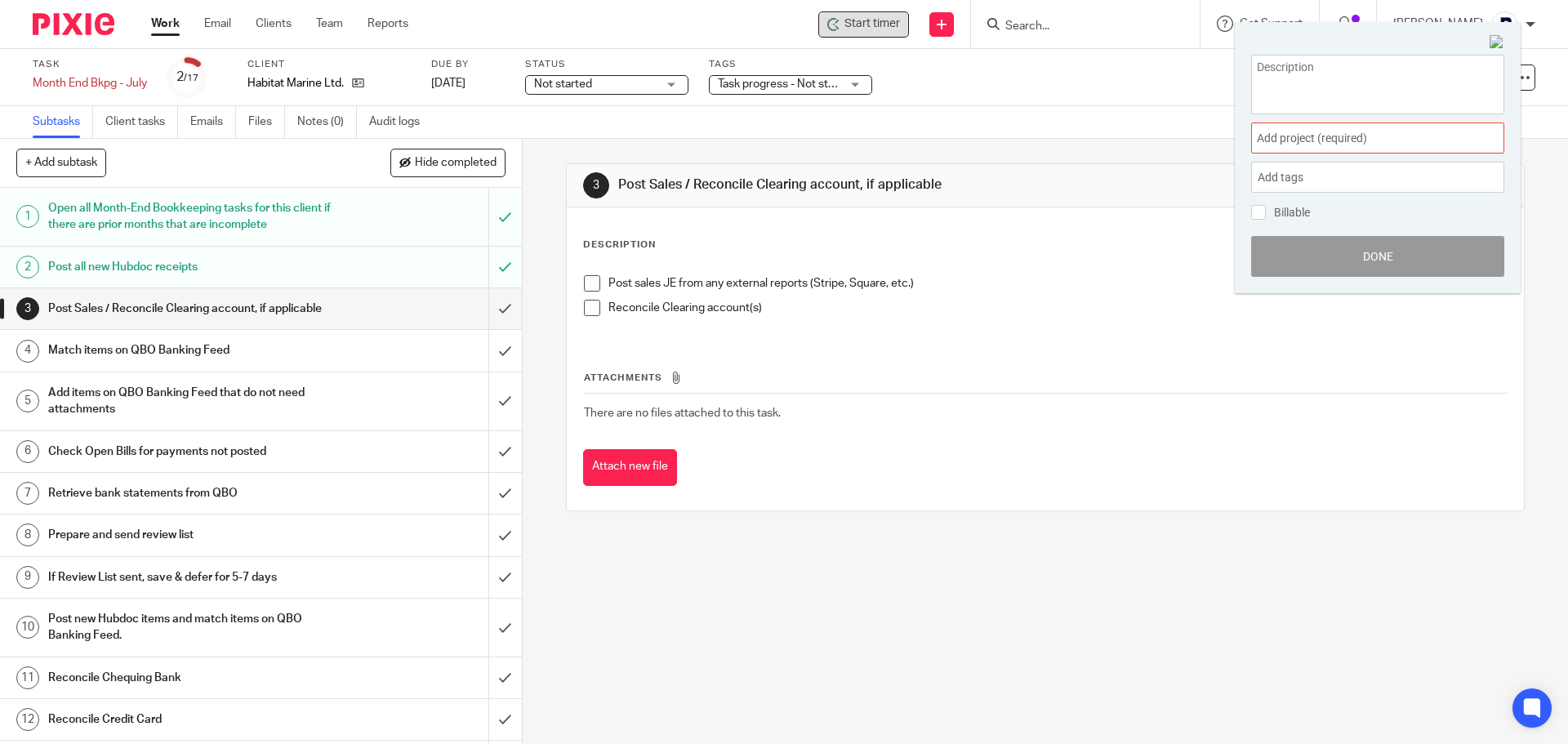
click at [1395, 138] on span "Add project (required) :" at bounding box center [1360, 139] width 206 height 18
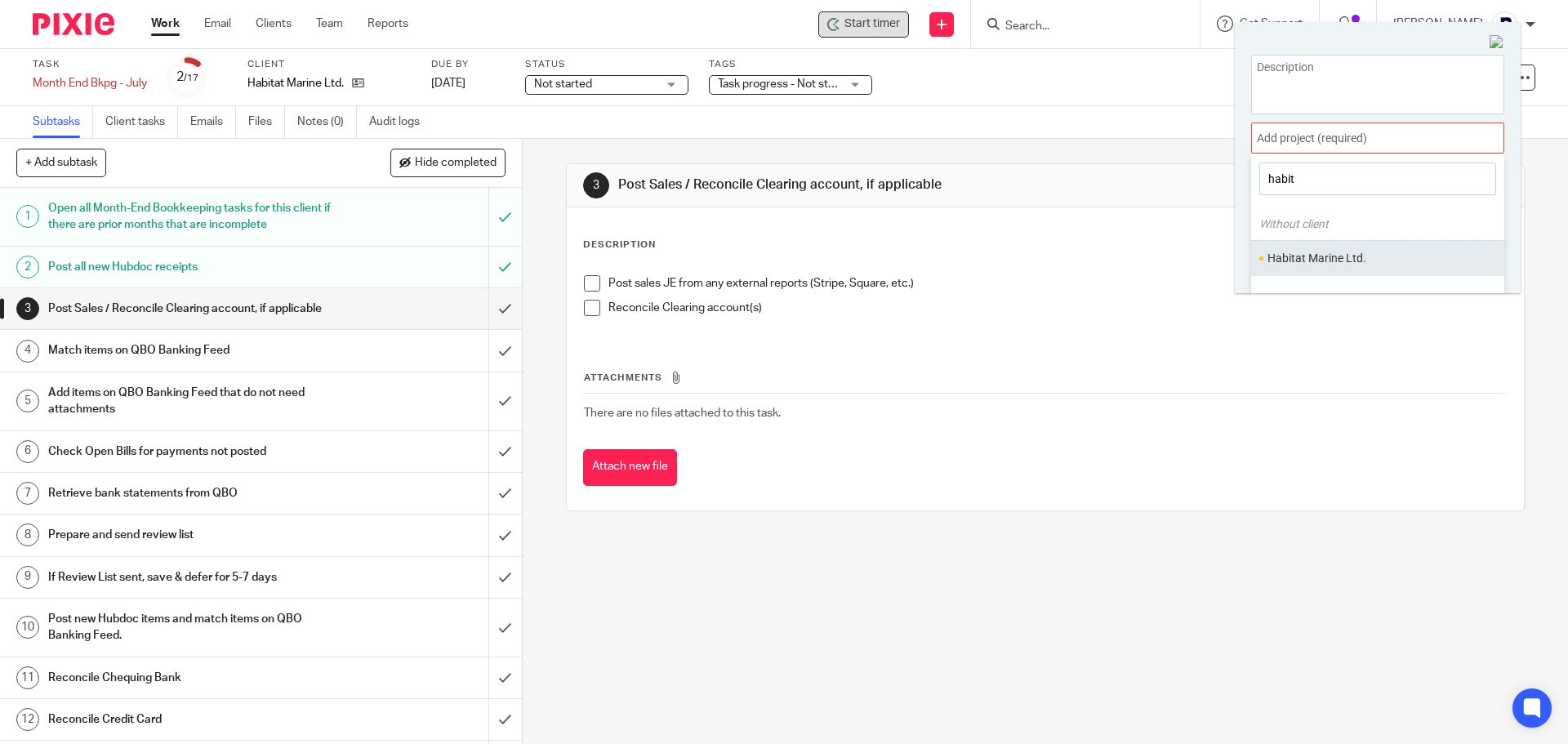
type input "habit"
click at [1347, 259] on li "Habitat Marine Ltd." at bounding box center [1375, 259] width 213 height 18
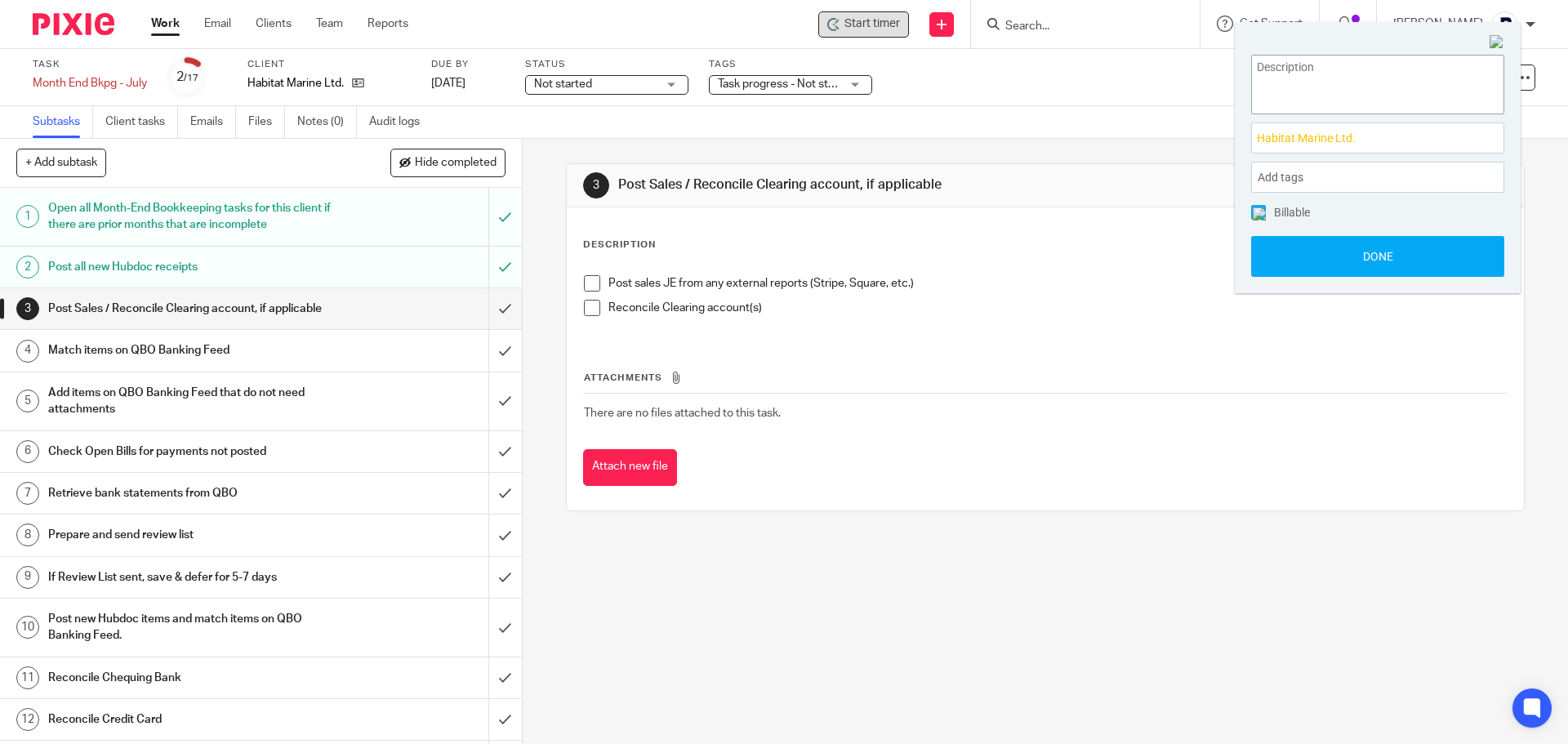
click at [1313, 70] on textarea at bounding box center [1379, 82] width 252 height 53
click at [1344, 69] on textarea "Month End BKPG - July" at bounding box center [1379, 82] width 252 height 53
type textarea "Month End Bkpg - July"
click at [1388, 252] on button "Done" at bounding box center [1378, 257] width 253 height 41
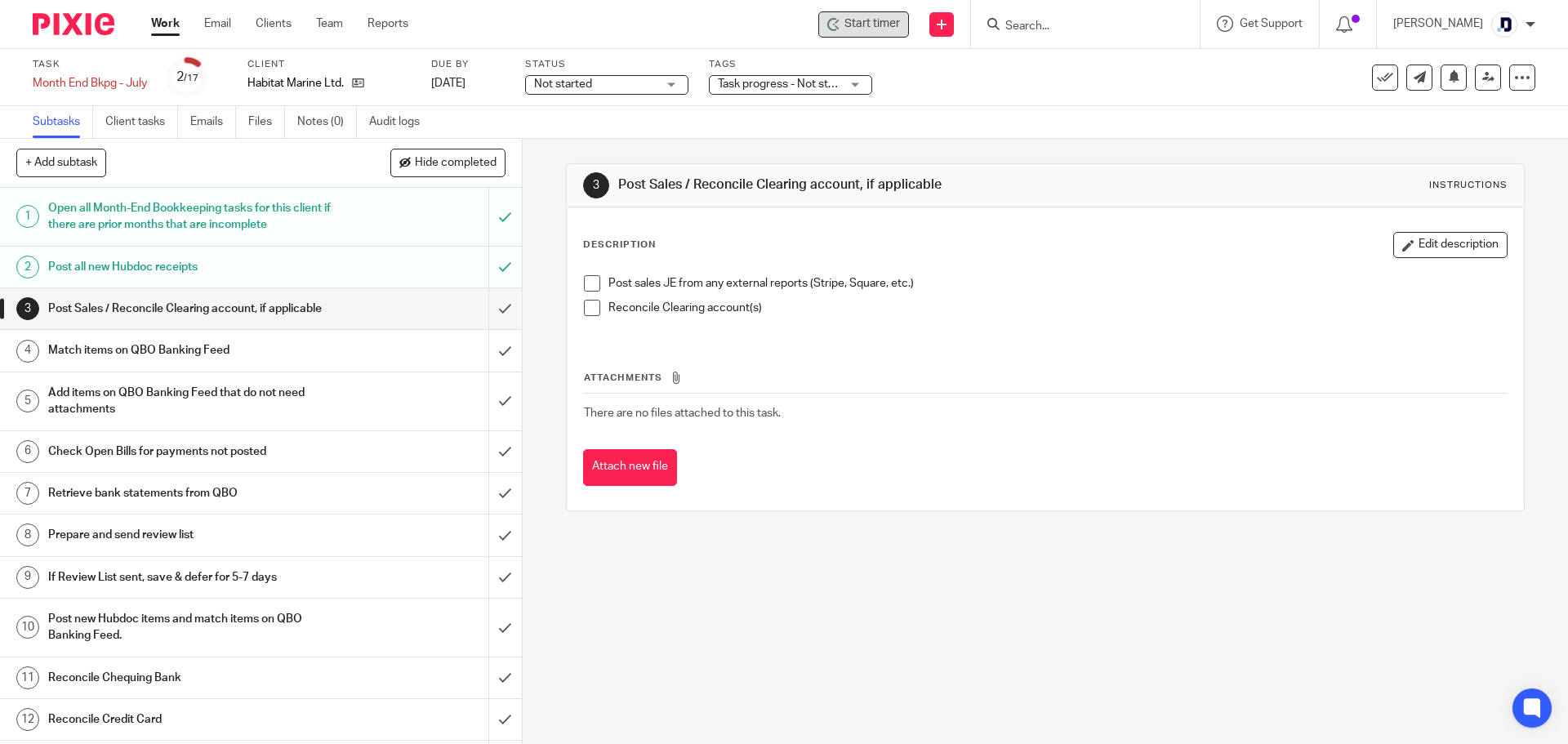
click at [878, 22] on span "Start timer" at bounding box center [872, 24] width 56 height 18
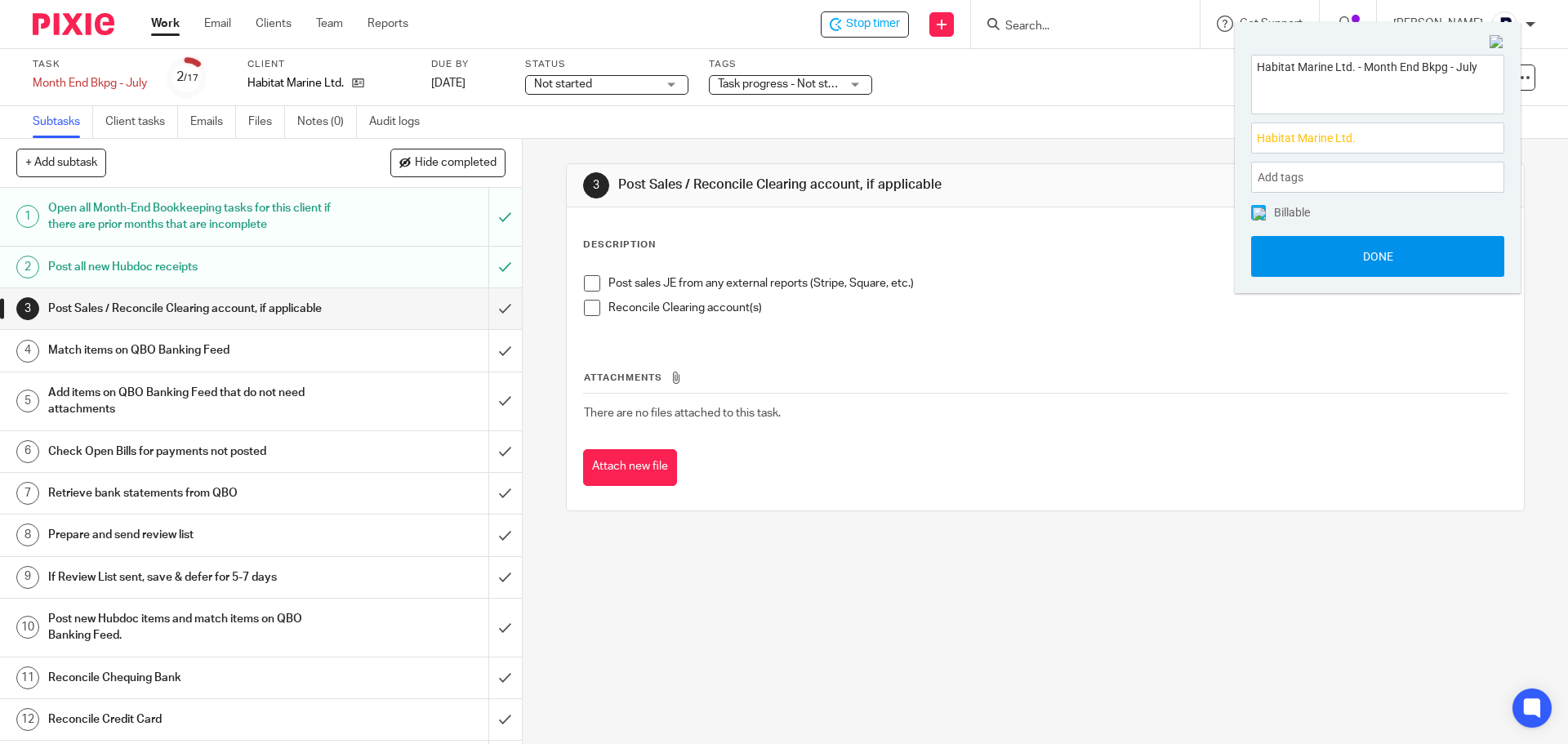
click at [1353, 258] on button "Done" at bounding box center [1378, 257] width 253 height 41
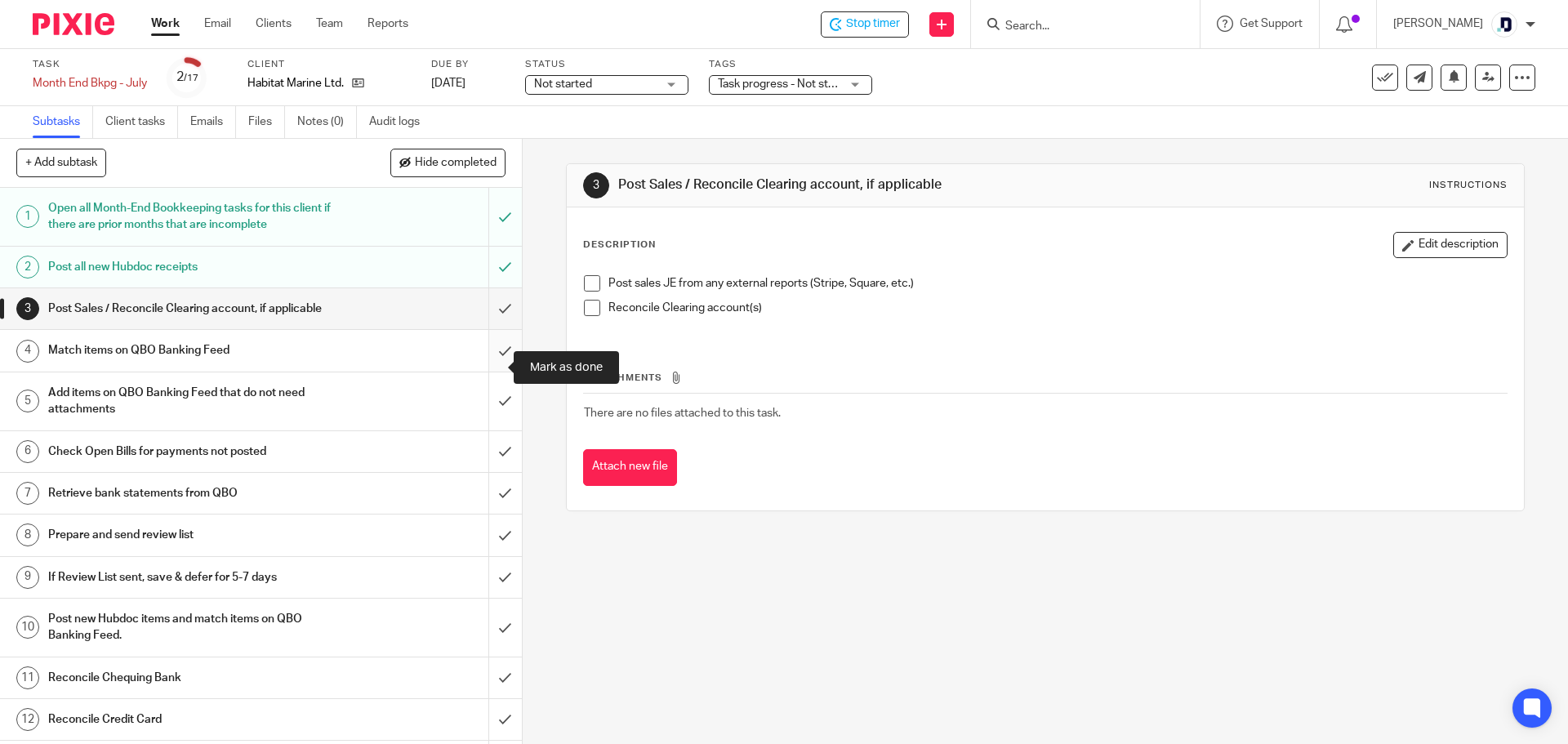
click at [492, 368] on input "submit" at bounding box center [261, 351] width 522 height 41
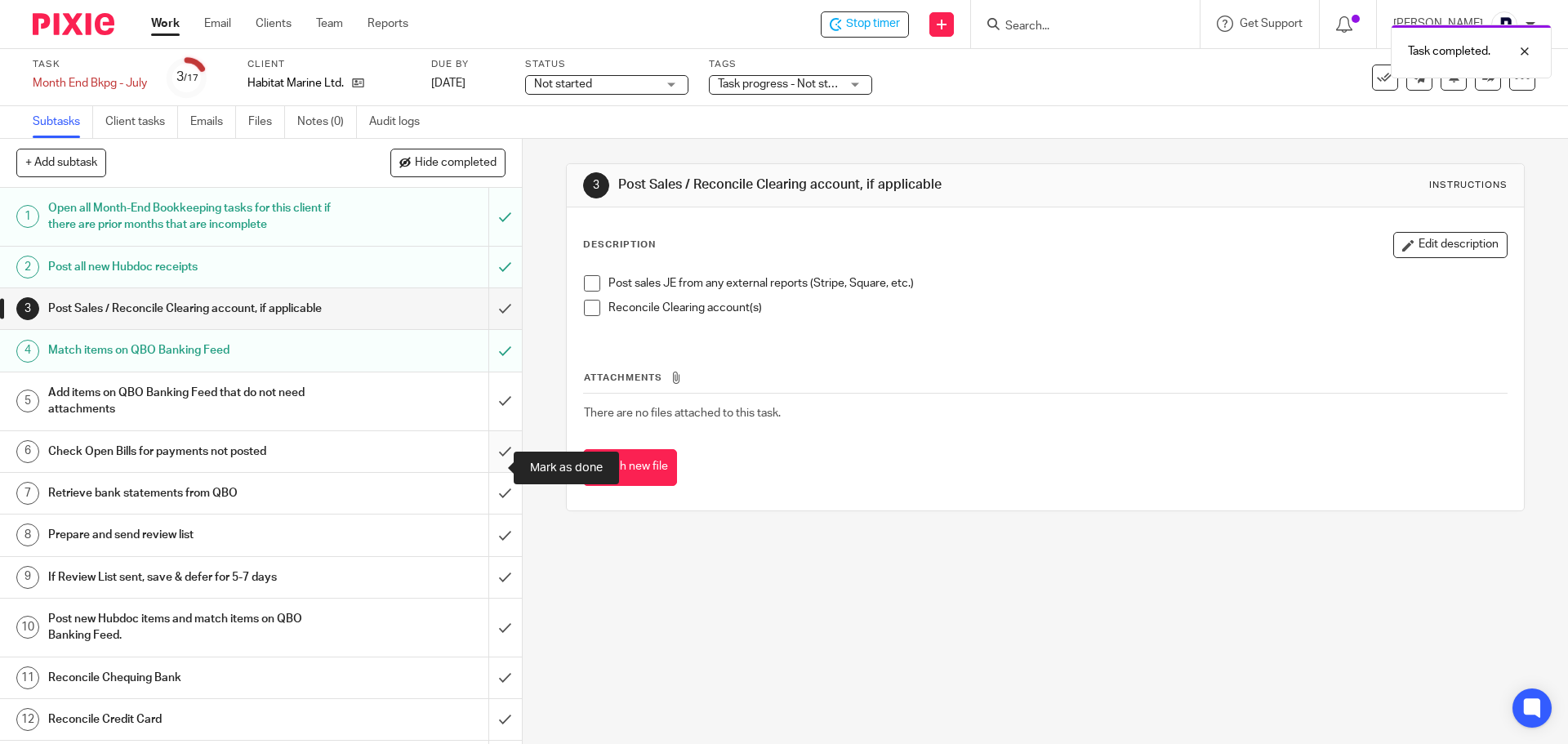
click at [485, 472] on input "submit" at bounding box center [261, 452] width 522 height 41
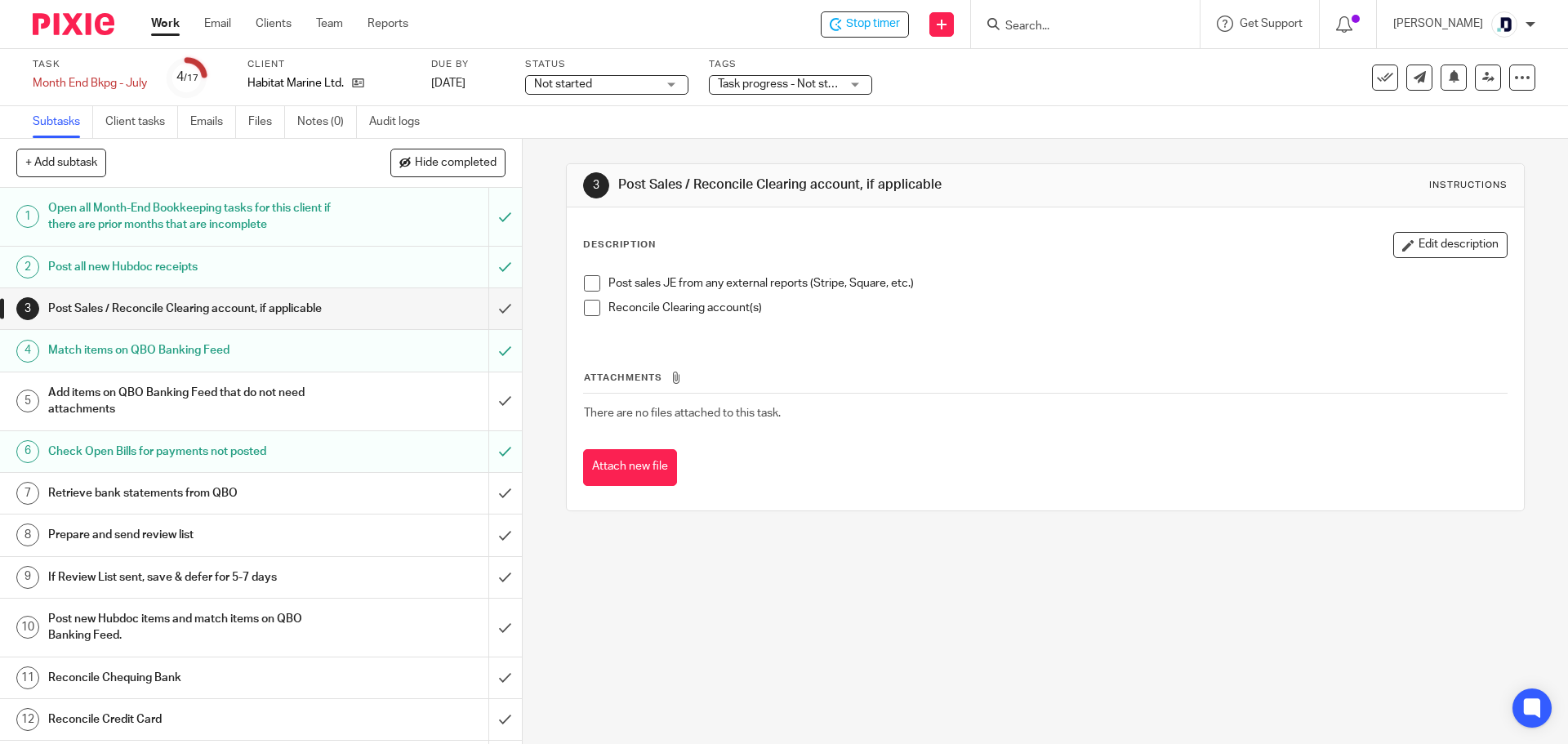
click at [199, 548] on h1 "Prepare and send review list" at bounding box center [189, 534] width 283 height 24
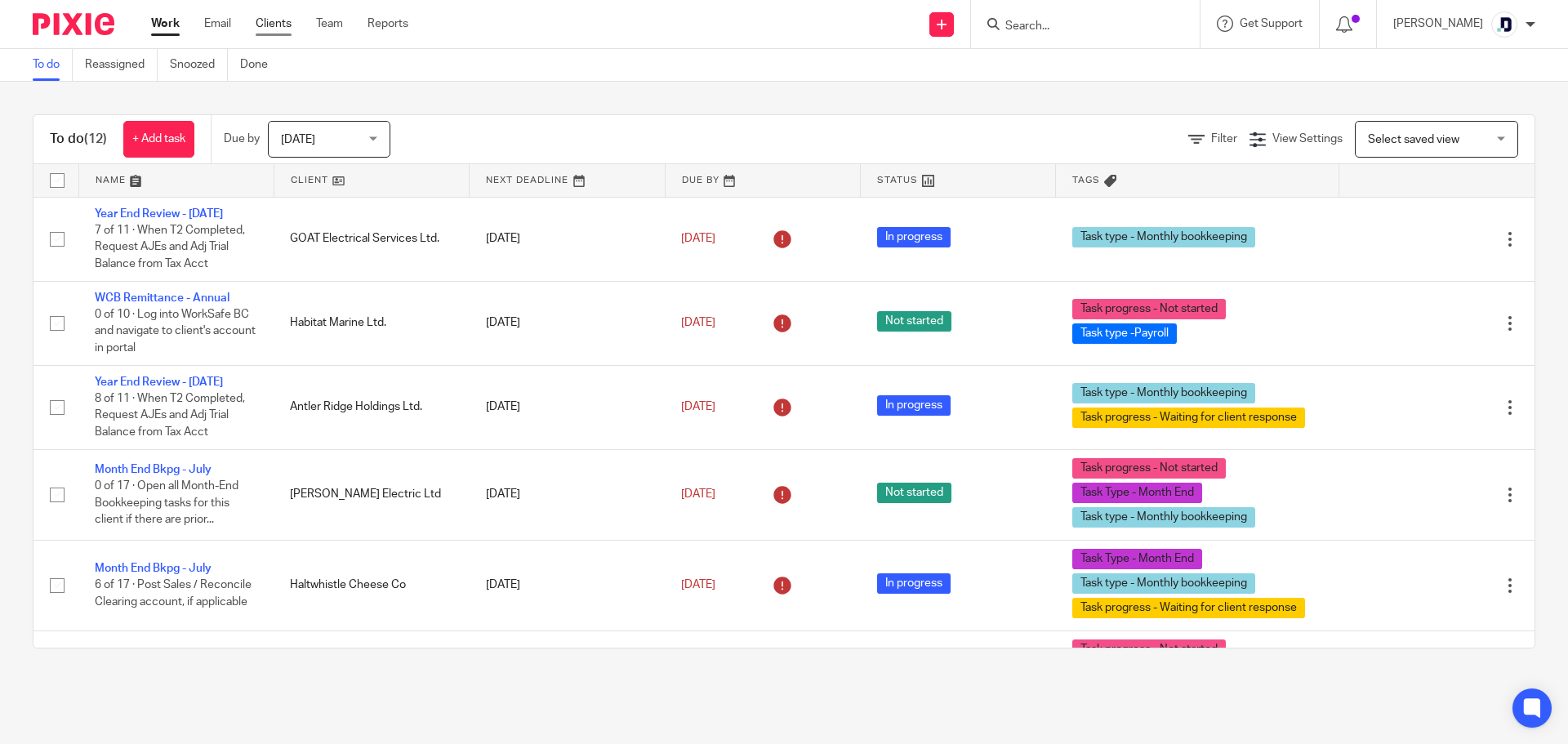
click at [275, 32] on link "Clients" at bounding box center [273, 23] width 36 height 17
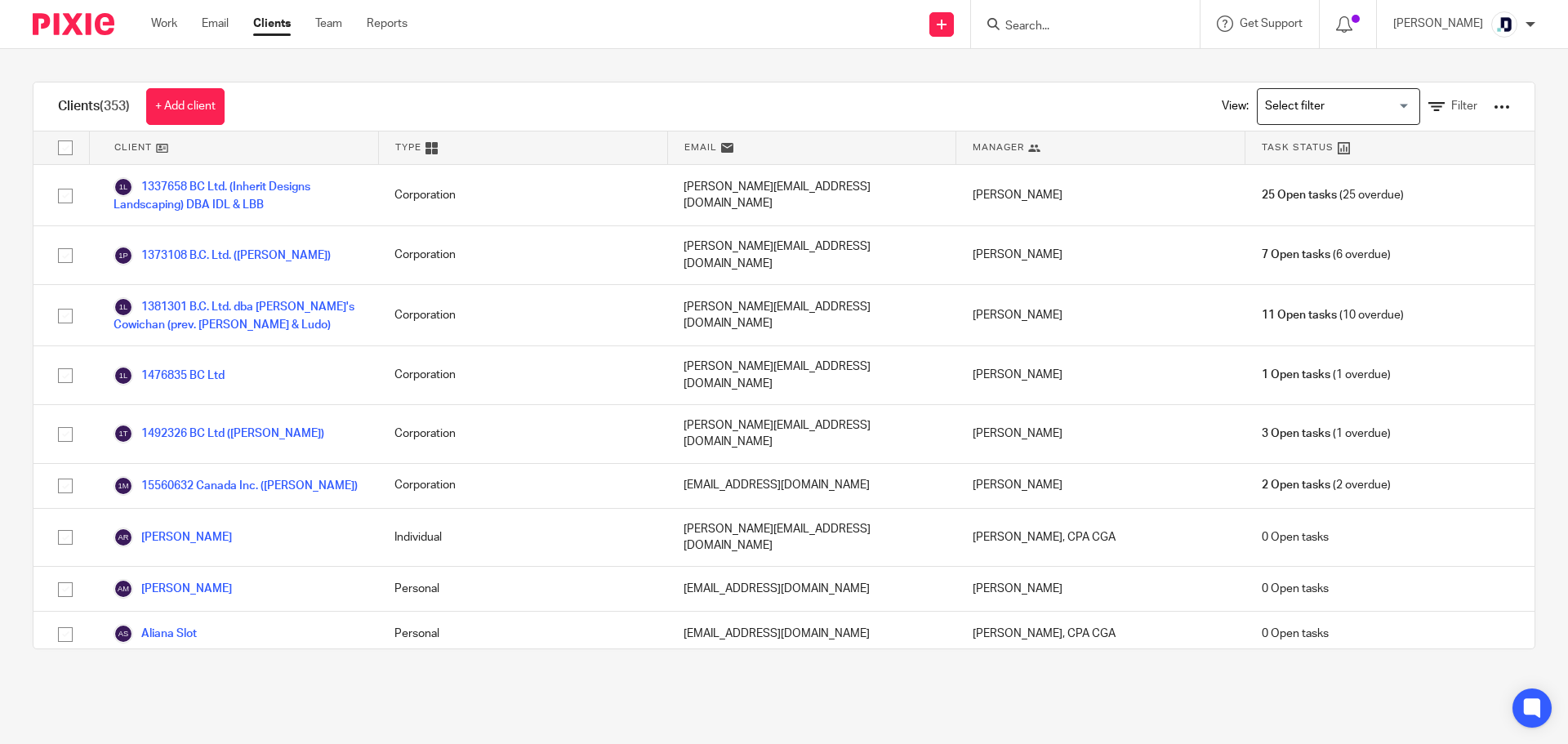
click at [1049, 27] on input "Search" at bounding box center [1077, 26] width 147 height 15
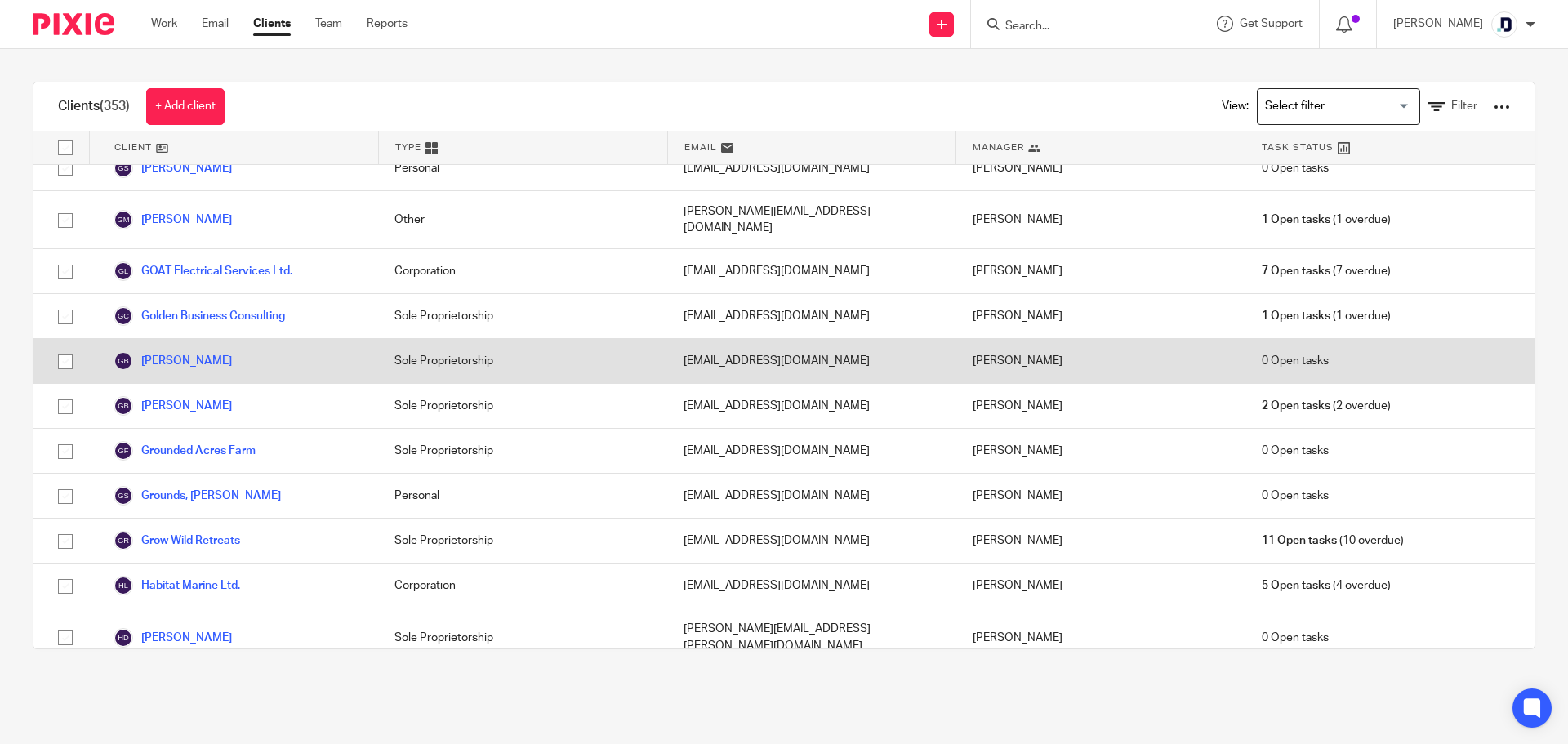
scroll to position [4003, 0]
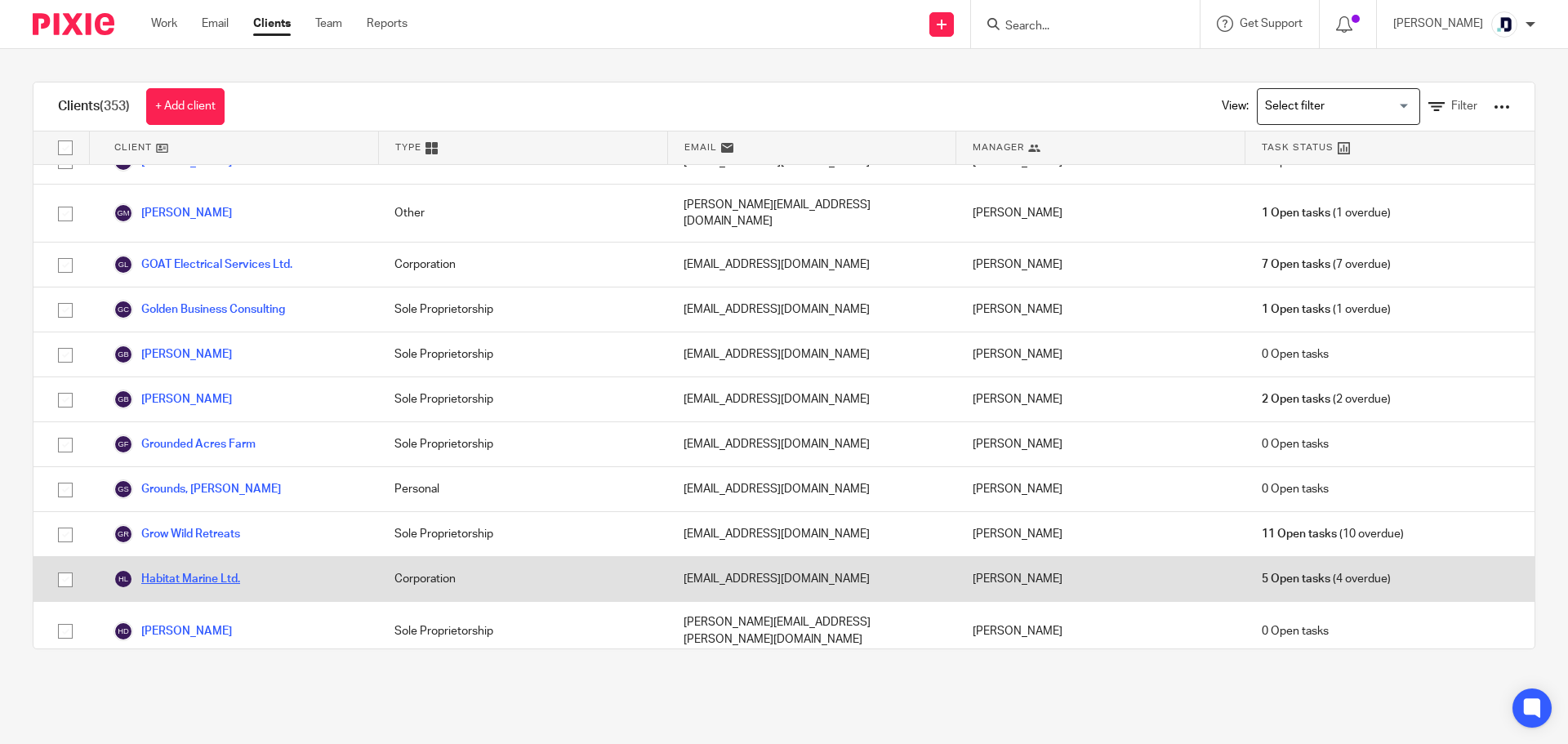
click at [210, 569] on link "Habitat Marine Ltd." at bounding box center [177, 579] width 127 height 20
